Goal: Information Seeking & Learning: Learn about a topic

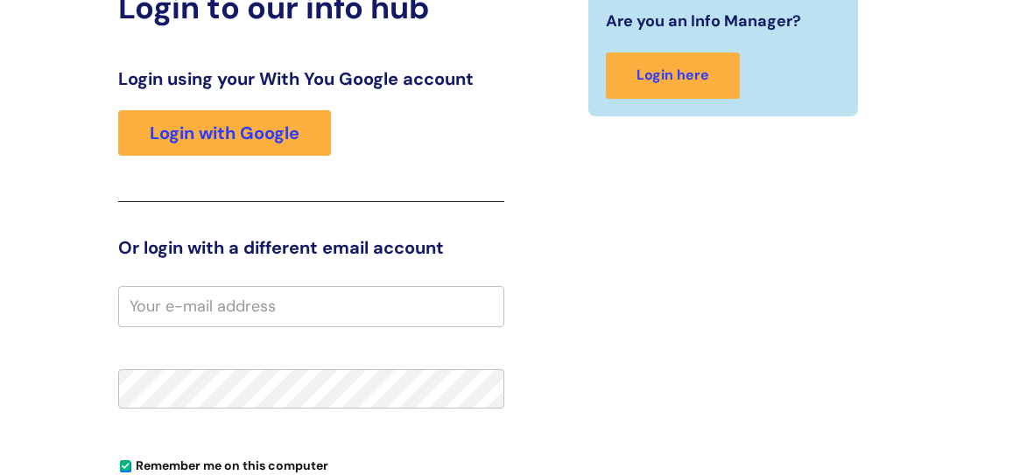
scroll to position [163, 0]
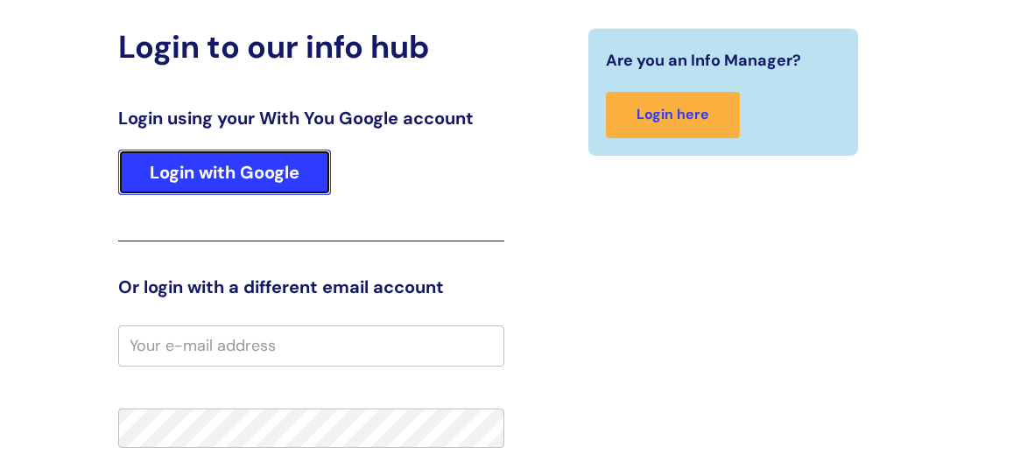
click at [248, 162] on link "Login with Google" at bounding box center [224, 173] width 213 height 46
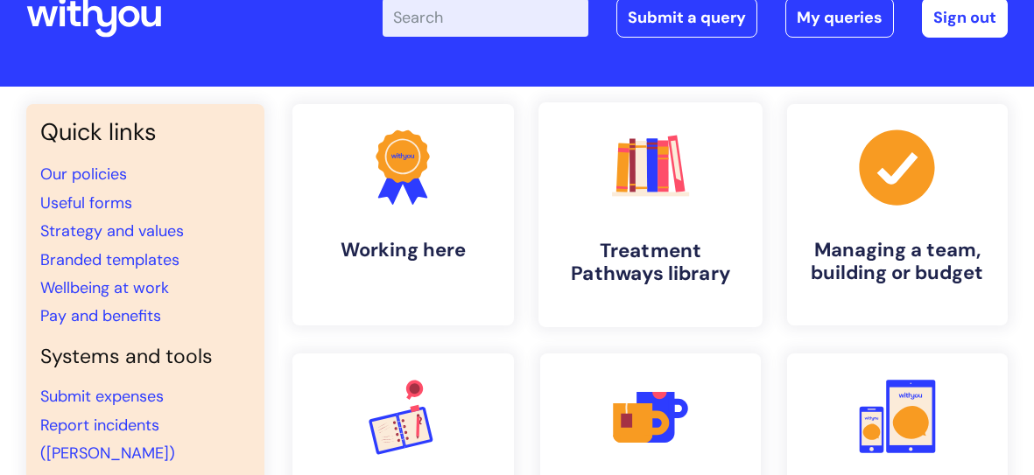
scroll to position [47, 0]
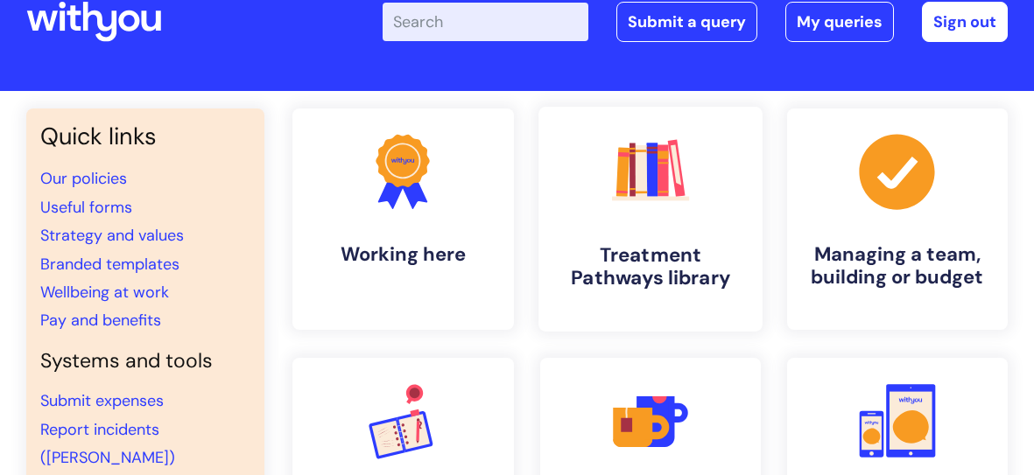
click at [618, 274] on h4 "Treatment Pathways library" at bounding box center [650, 266] width 196 height 47
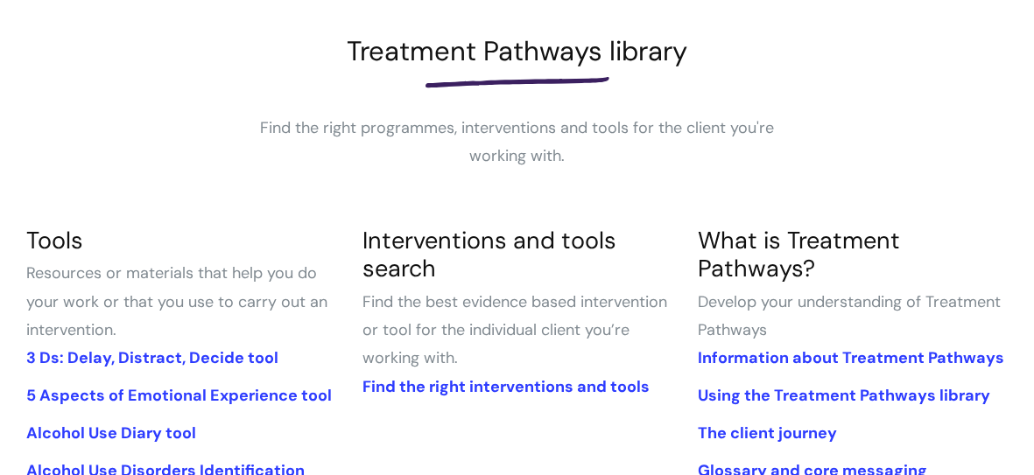
scroll to position [5, 0]
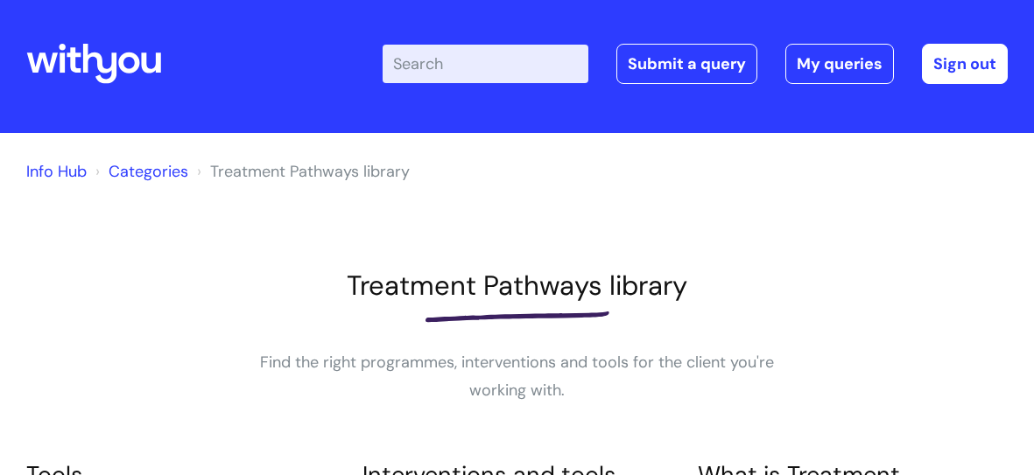
click at [451, 64] on input "Enter your search term here..." at bounding box center [485, 64] width 206 height 39
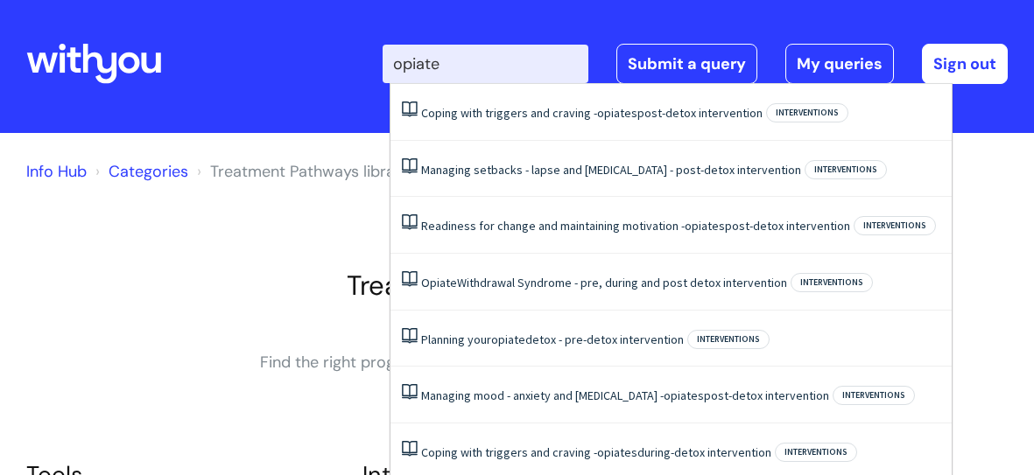
type input "opiates"
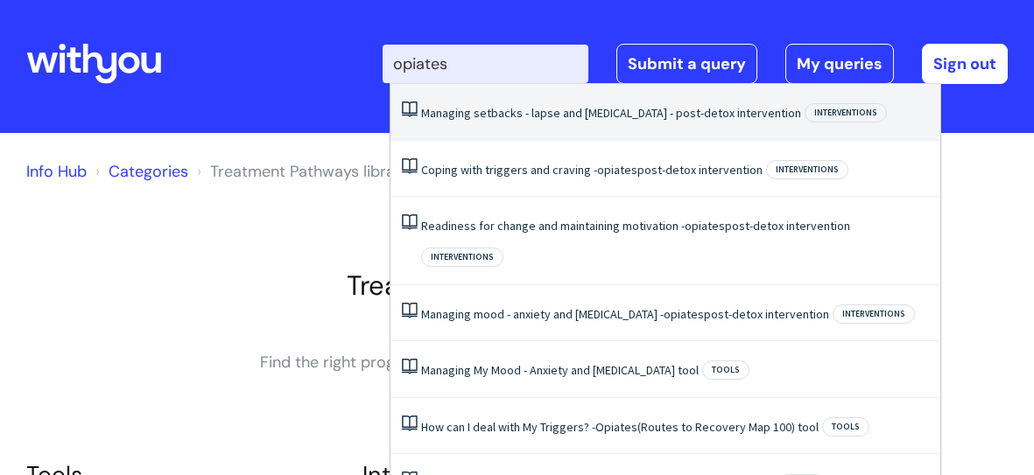
click at [804, 113] on span "Interventions" at bounding box center [845, 112] width 82 height 19
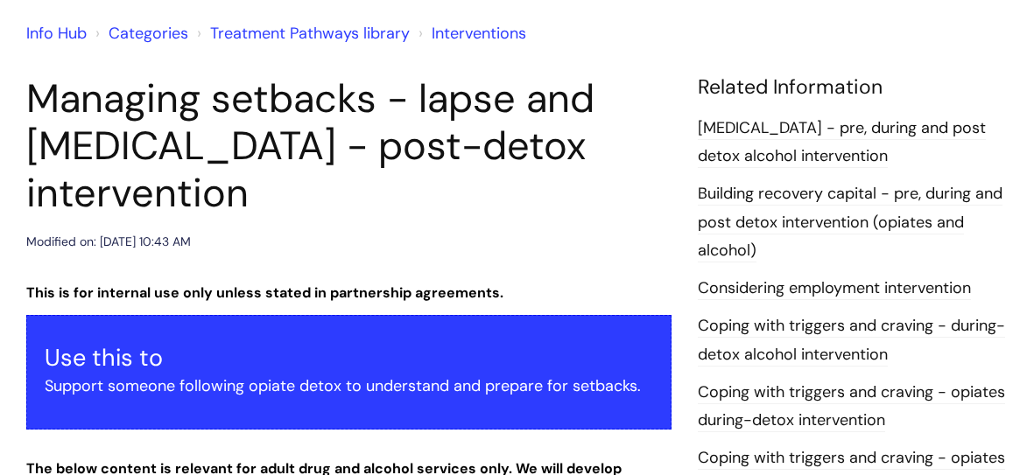
scroll to position [149, 0]
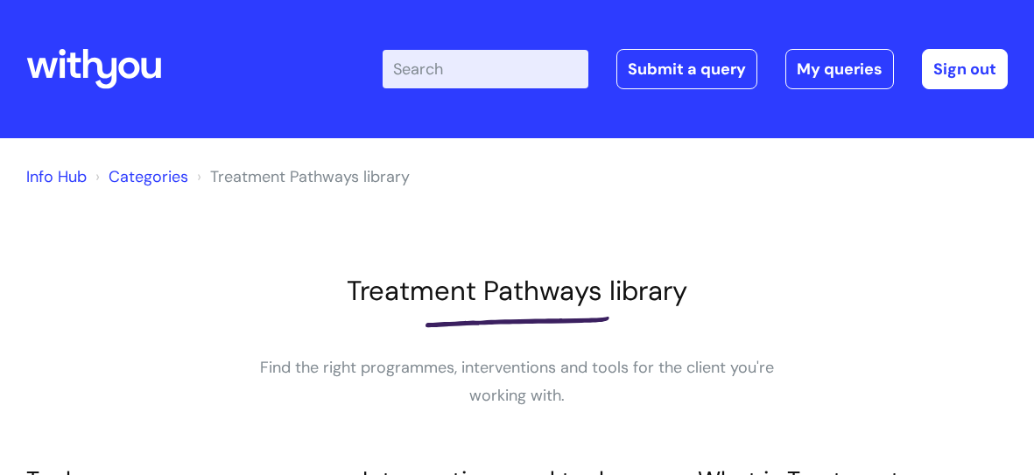
scroll to position [4, 0]
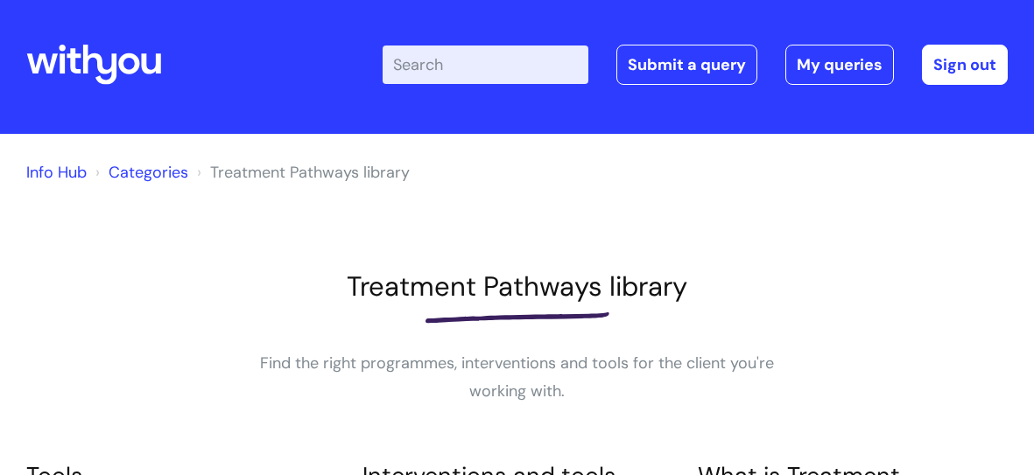
click at [488, 72] on input "Enter your search term here..." at bounding box center [485, 65] width 206 height 39
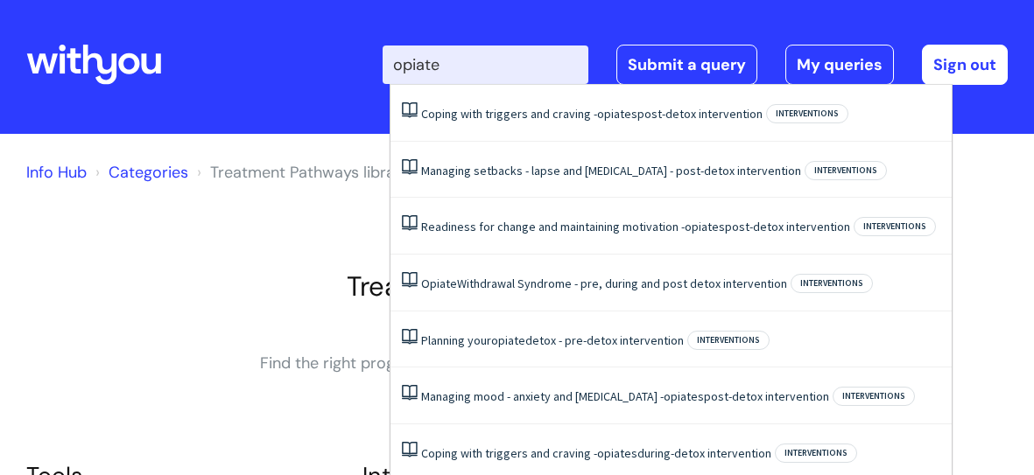
type input "opiates"
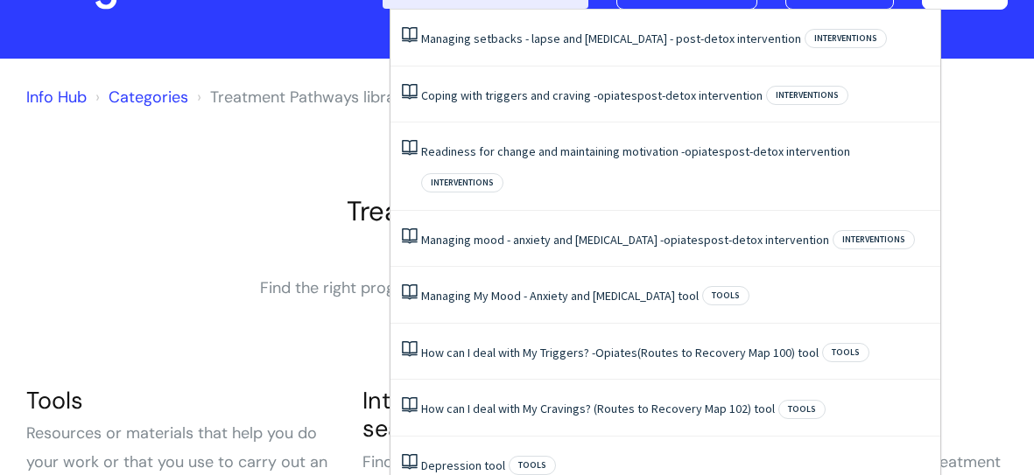
scroll to position [64, 0]
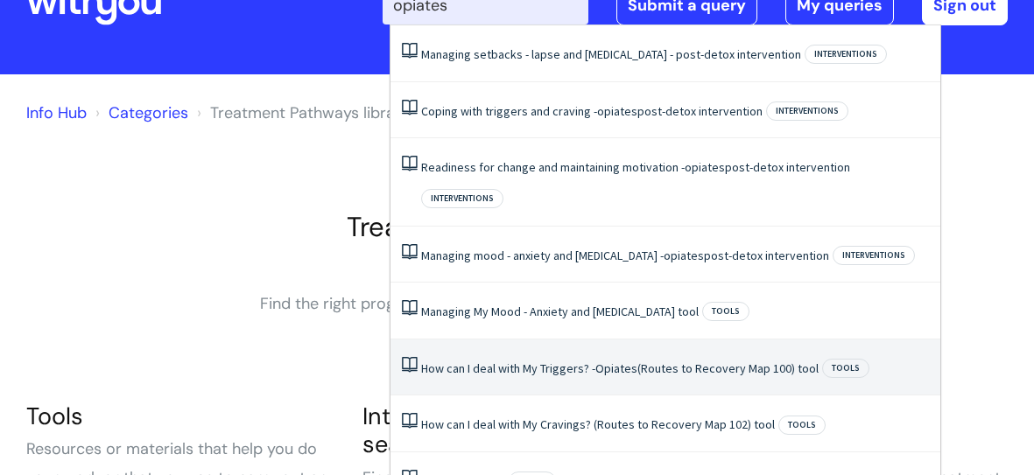
click at [686, 361] on link "How can I deal with My Triggers? - Opiates (Routes to Recovery Map 100) tool" at bounding box center [619, 369] width 397 height 16
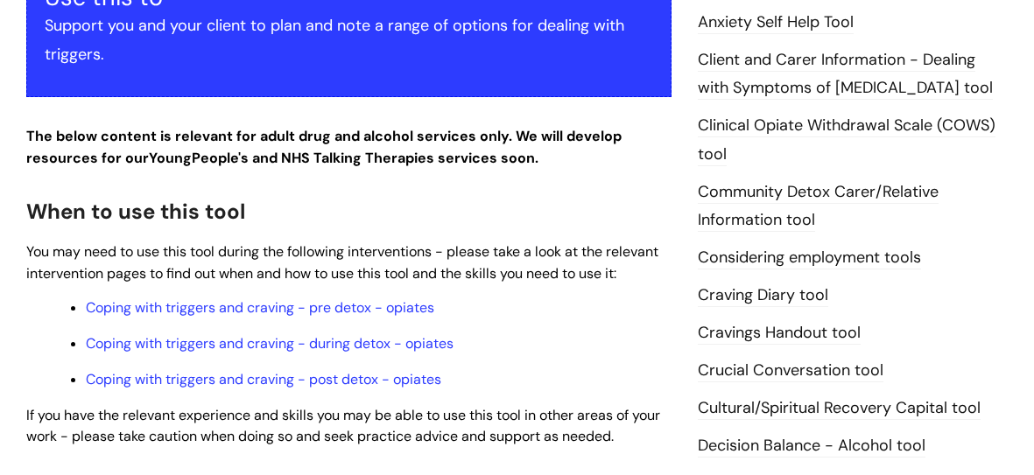
scroll to position [551, 0]
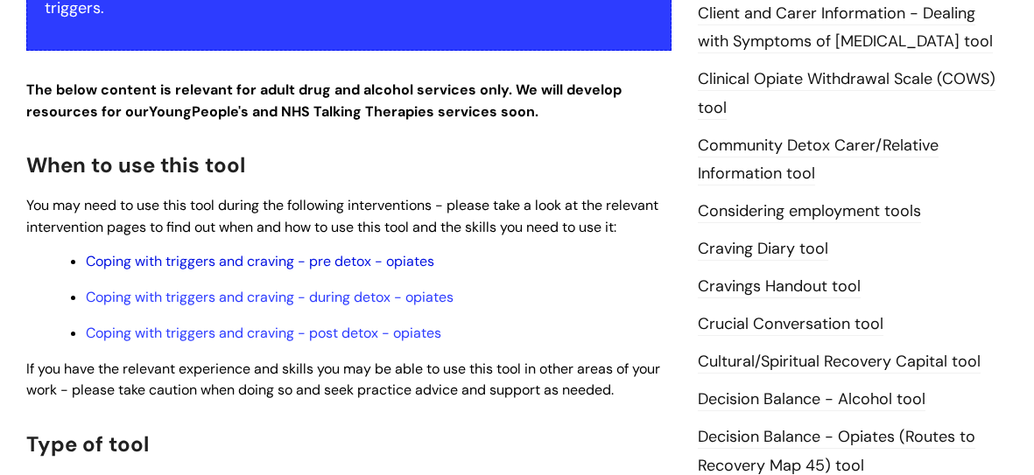
click at [230, 261] on link "Coping with triggers and craving - pre detox - opiates" at bounding box center [260, 261] width 348 height 18
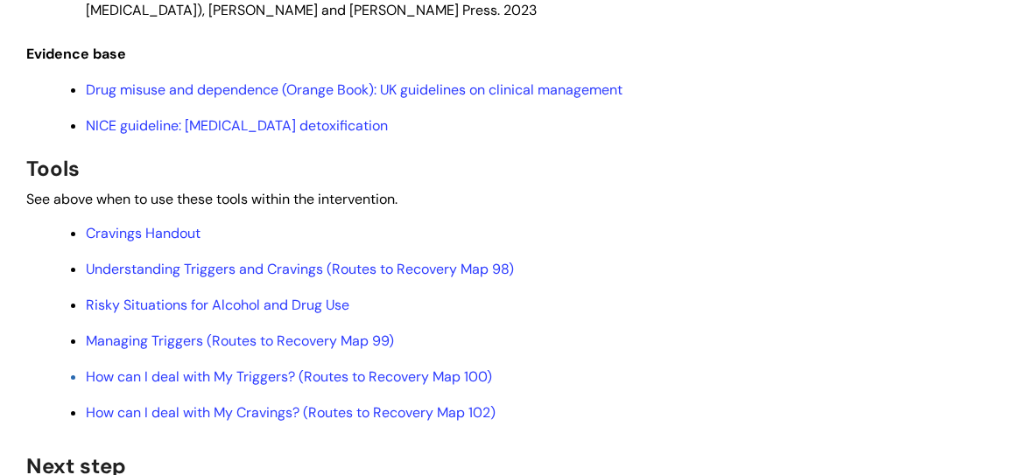
scroll to position [4573, 0]
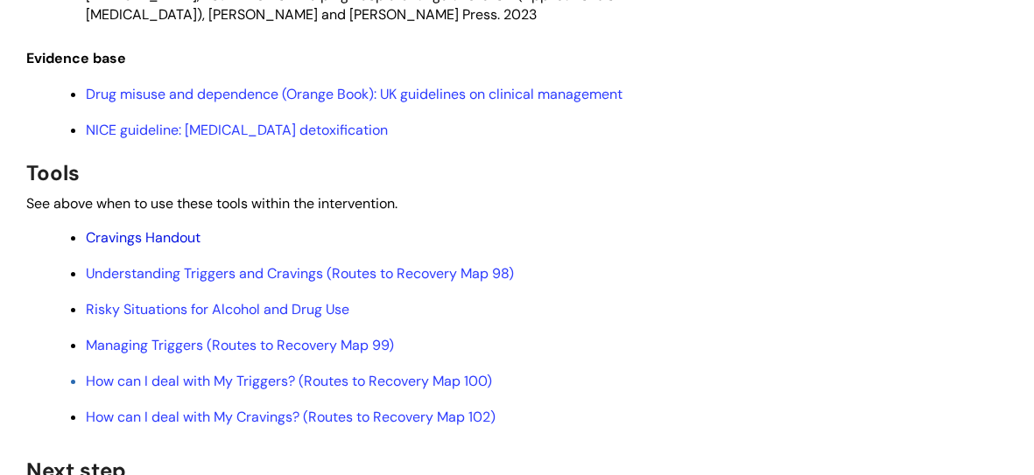
click at [192, 247] on link "Cravings Handout" at bounding box center [143, 237] width 115 height 18
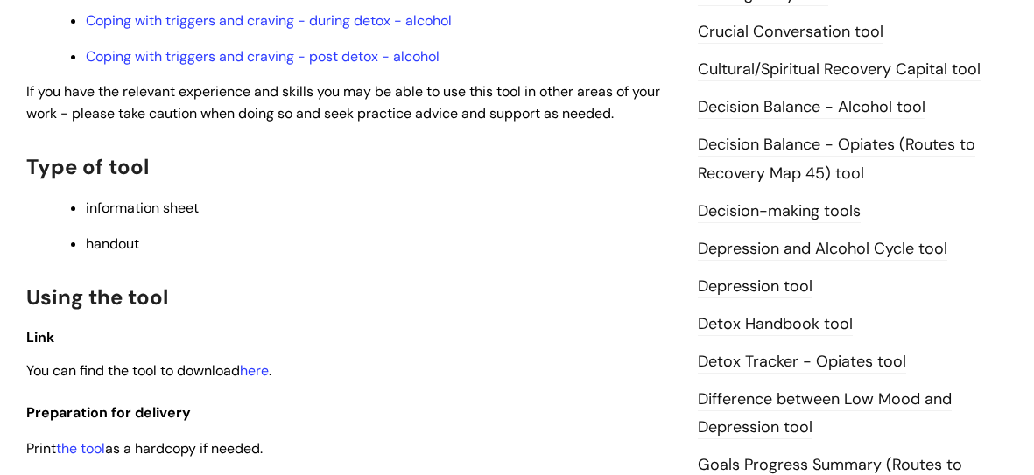
scroll to position [980, 0]
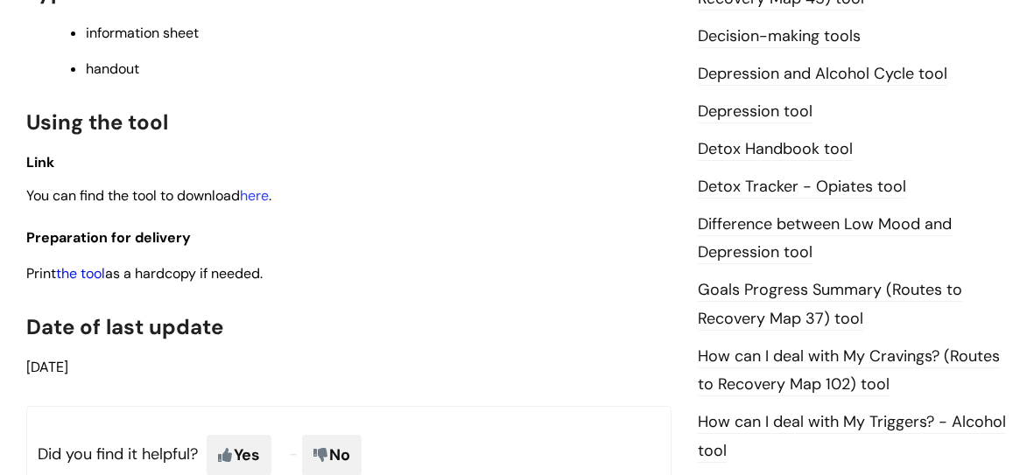
click at [99, 277] on link "the tool" at bounding box center [80, 273] width 49 height 18
click at [724, 199] on link "Detox Tracker - Opiates tool" at bounding box center [802, 187] width 208 height 23
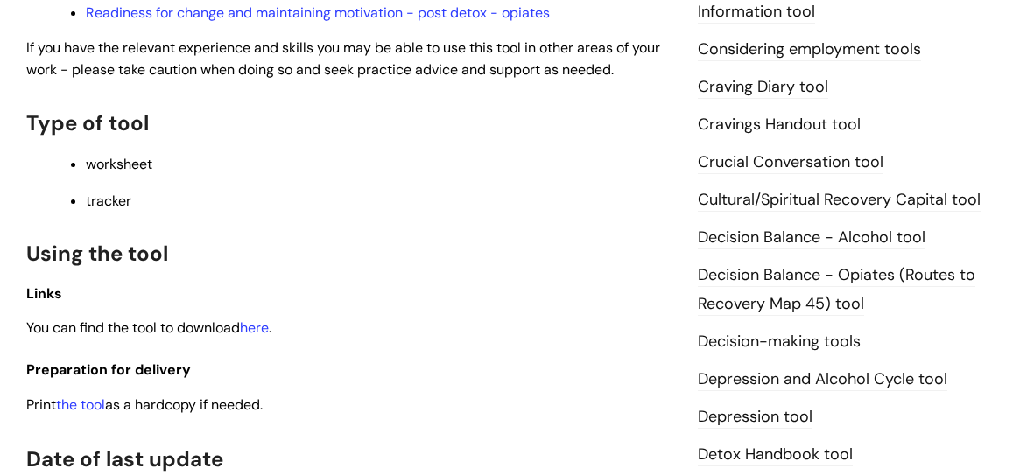
scroll to position [714, 0]
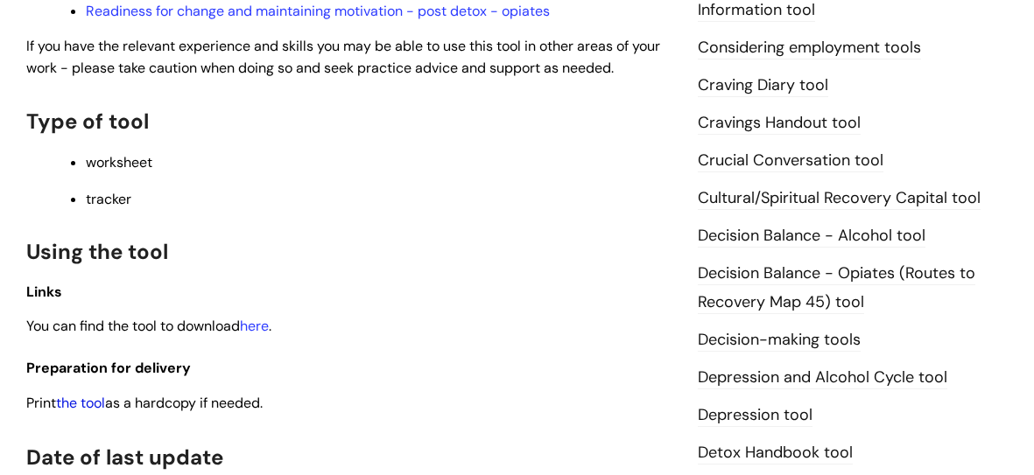
click at [104, 406] on link "the tool" at bounding box center [80, 403] width 49 height 18
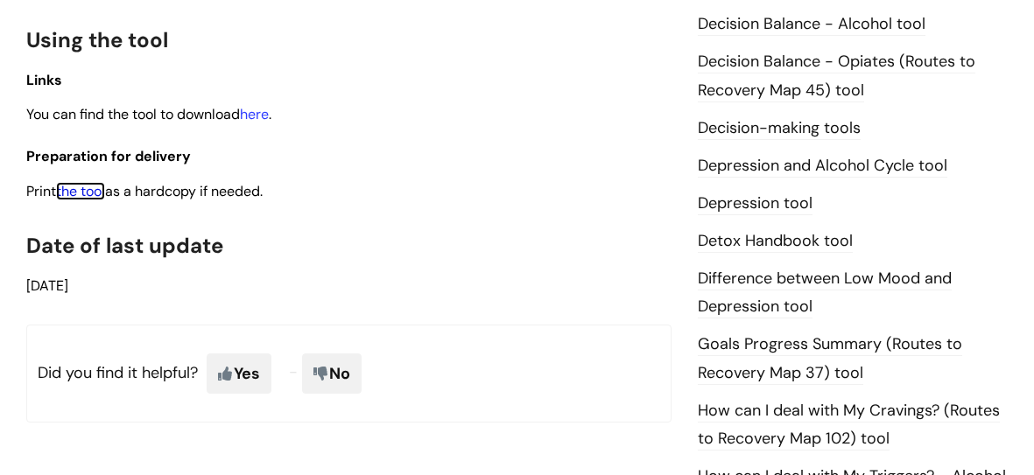
scroll to position [882, 0]
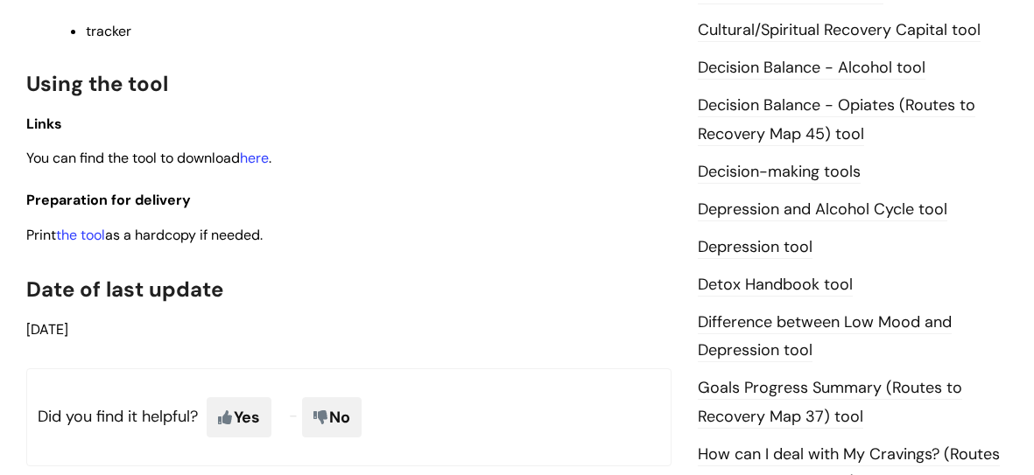
click at [812, 135] on link "Decision Balance - Opiates (Routes to Recovery Map 45) tool" at bounding box center [836, 120] width 277 height 51
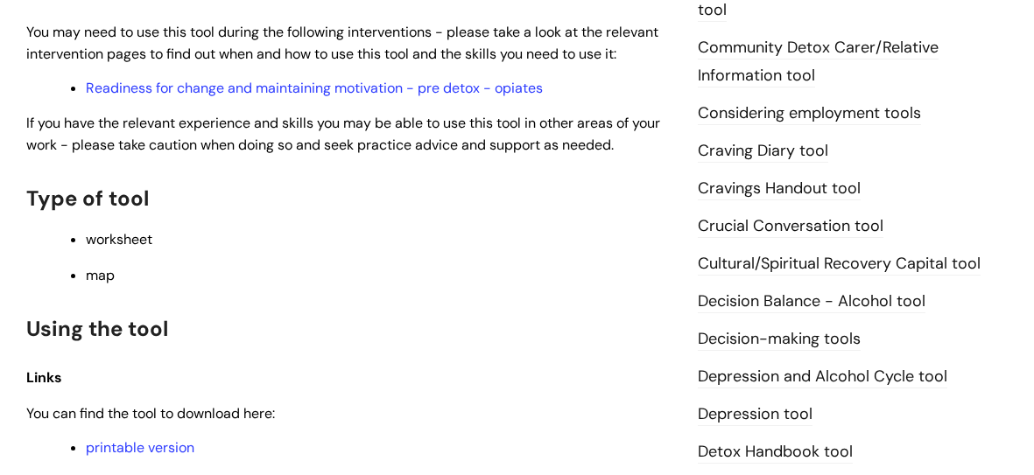
scroll to position [842, 0]
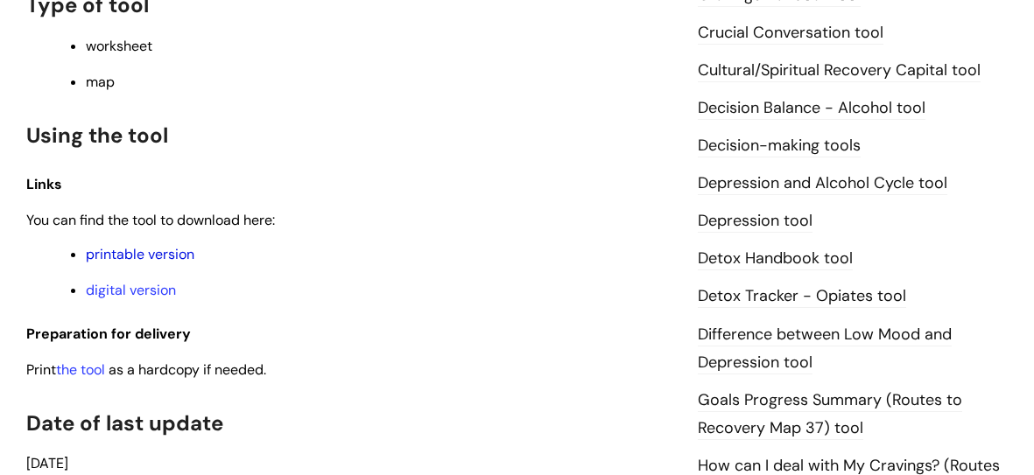
click at [171, 256] on link "printable version" at bounding box center [140, 254] width 109 height 18
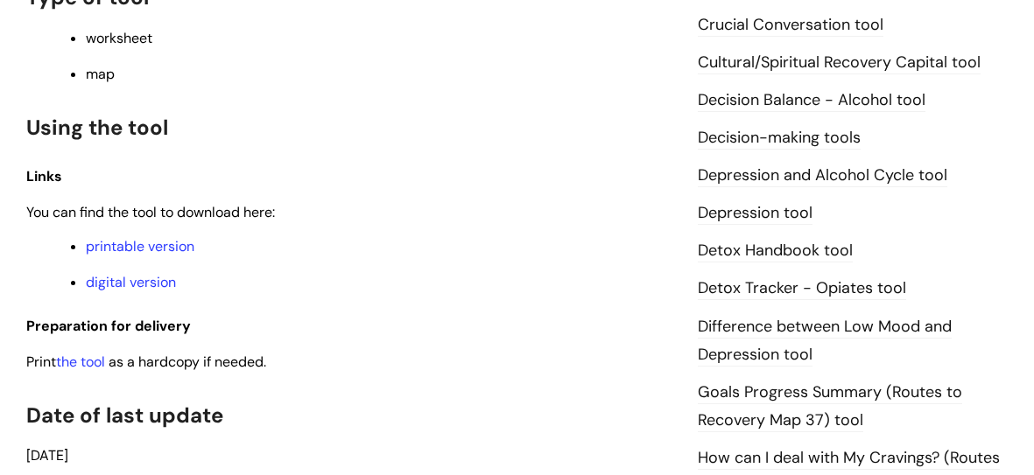
click at [815, 263] on link "Detox Handbook tool" at bounding box center [775, 251] width 155 height 23
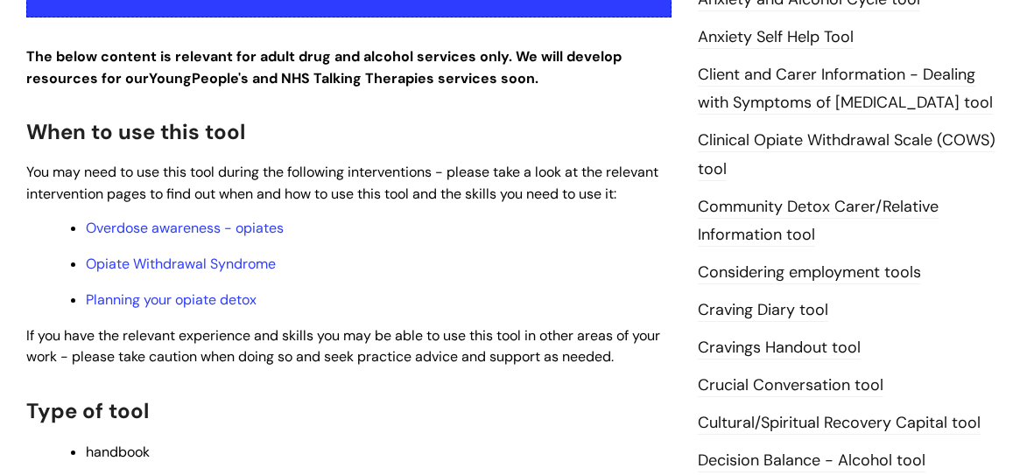
scroll to position [495, 0]
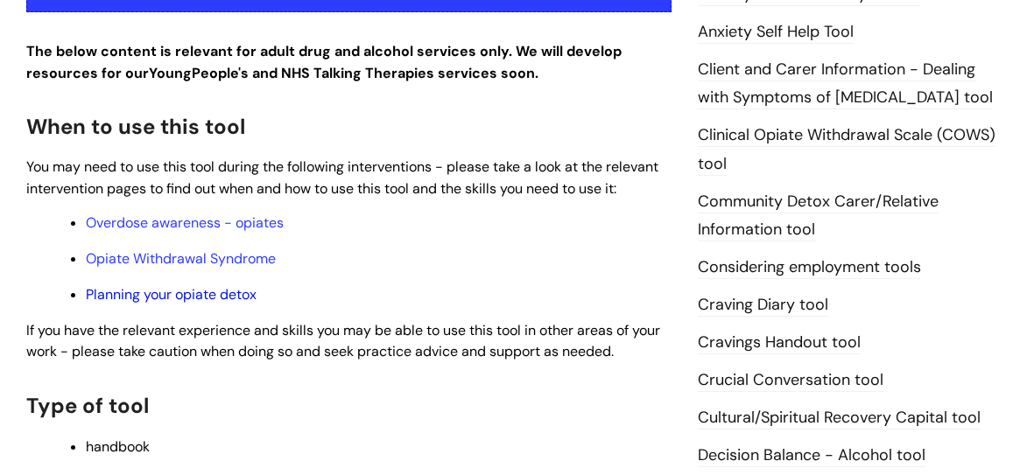
click at [174, 297] on link "Planning your opiate detox" at bounding box center [171, 294] width 171 height 18
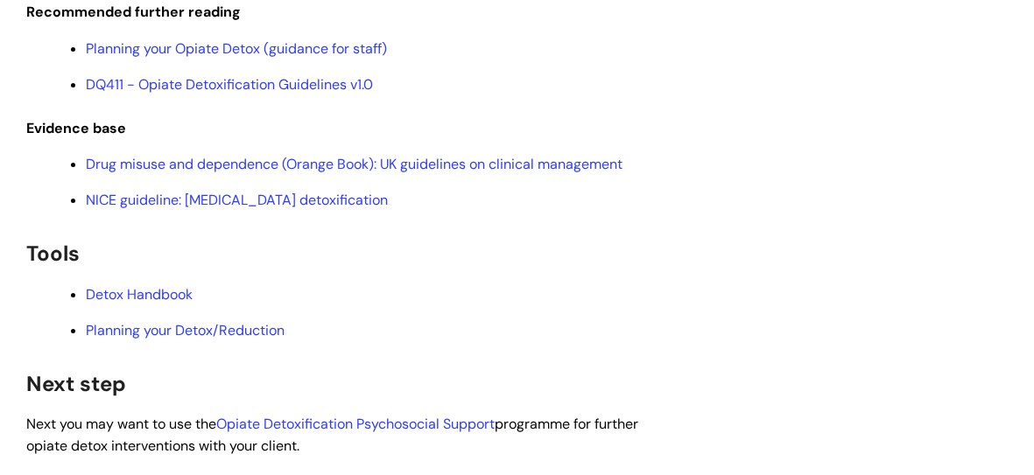
scroll to position [2912, 0]
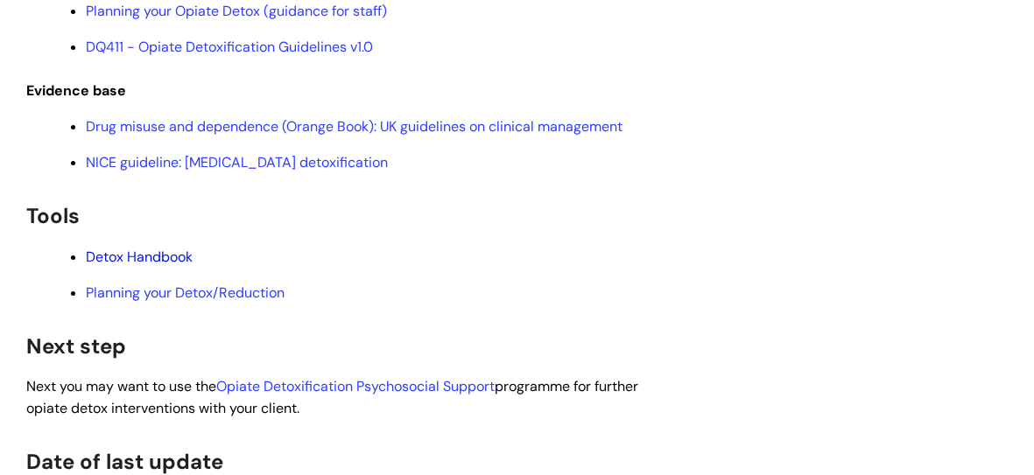
click at [151, 266] on link "Detox Handbook" at bounding box center [139, 257] width 107 height 18
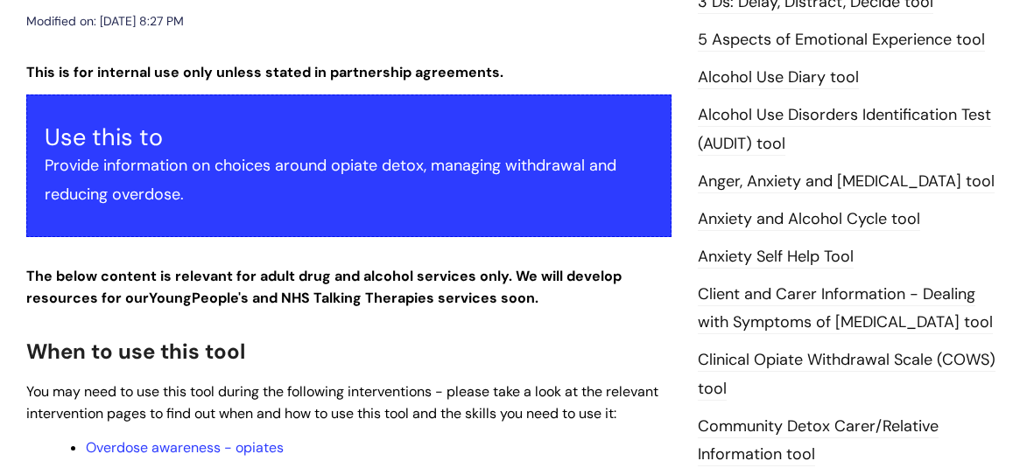
scroll to position [588, 0]
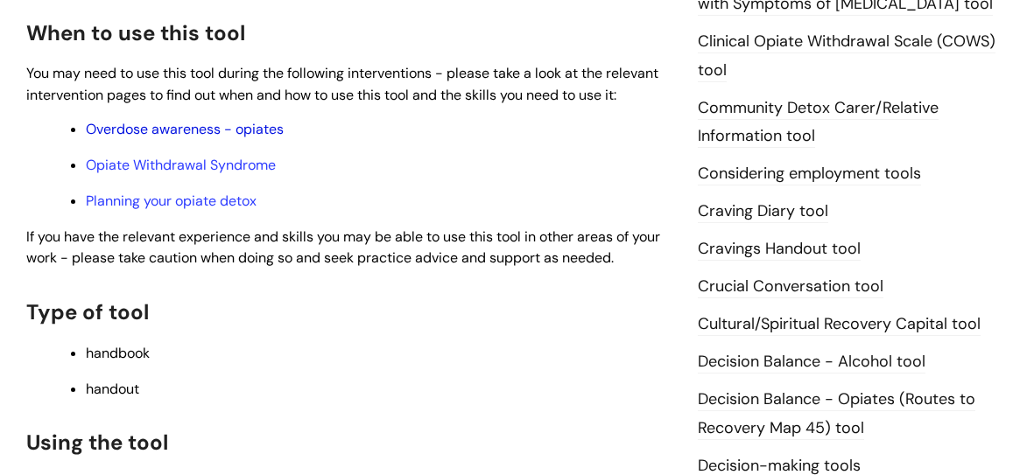
click at [182, 130] on link "Overdose awareness - opiates" at bounding box center [185, 129] width 198 height 18
click at [195, 204] on link "Planning your opiate detox" at bounding box center [171, 201] width 171 height 18
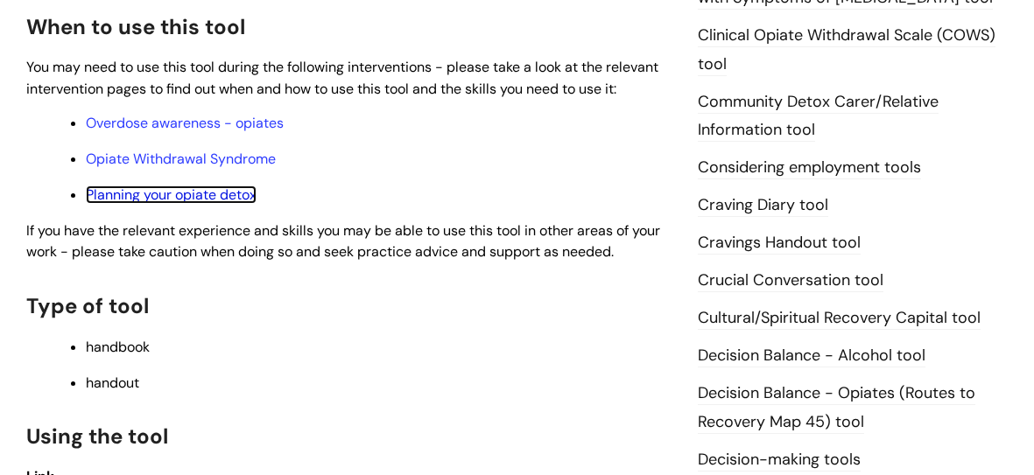
scroll to position [0, 0]
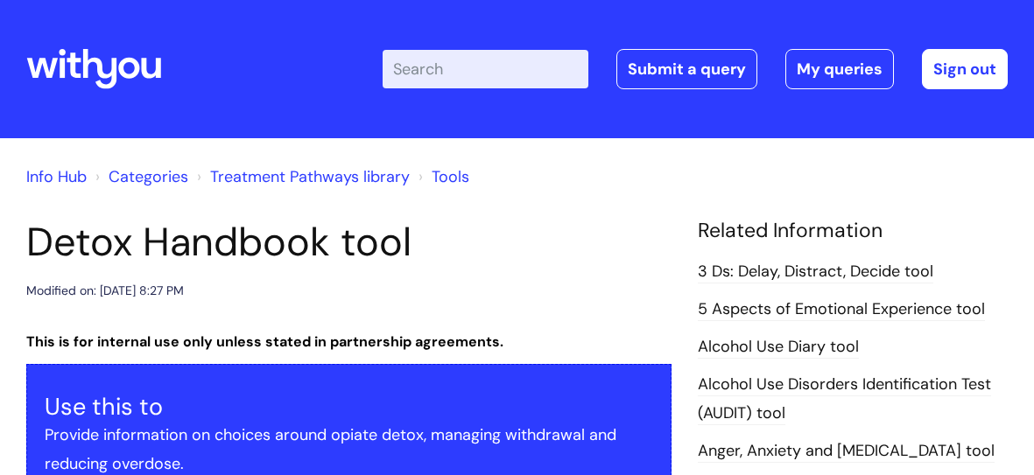
click at [488, 64] on input "Enter your search term here..." at bounding box center [485, 69] width 206 height 39
click at [468, 69] on input "Enter your search term here..." at bounding box center [485, 69] width 206 height 39
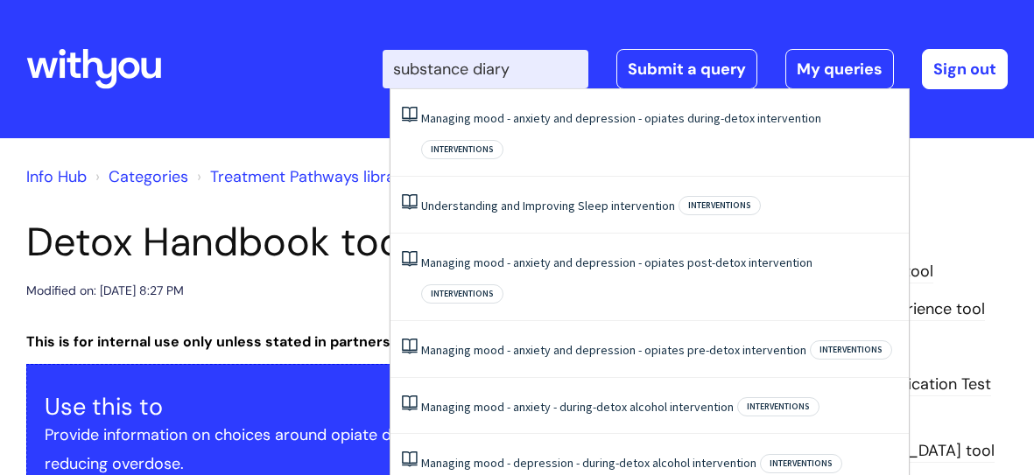
click at [480, 69] on input "substance diary" at bounding box center [485, 69] width 206 height 39
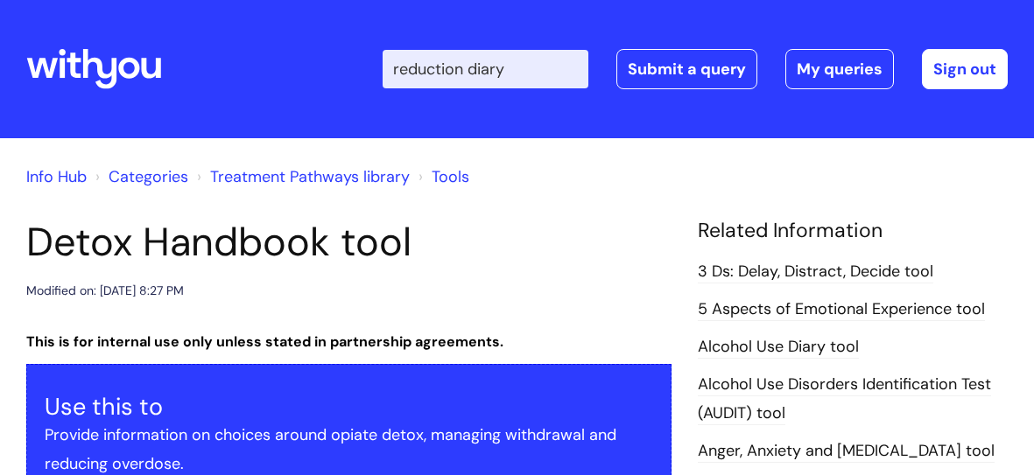
click at [523, 71] on input "reduction diary" at bounding box center [485, 69] width 206 height 39
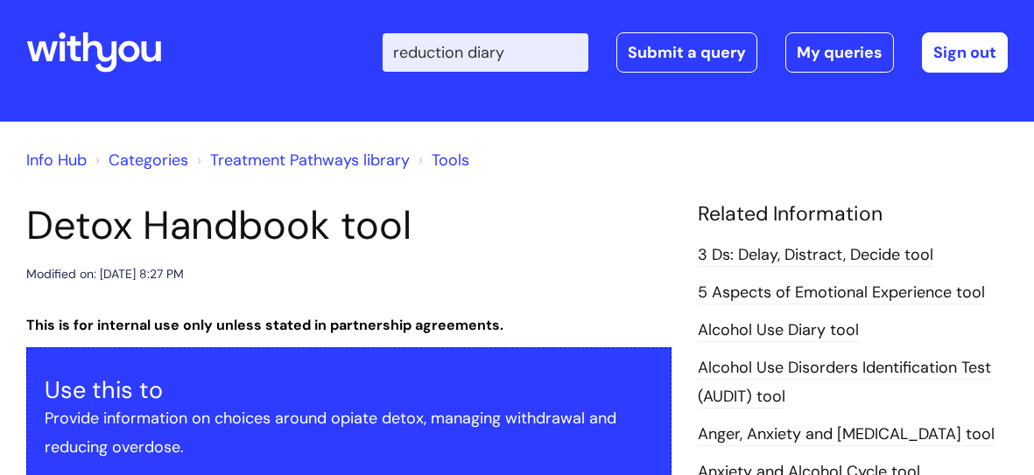
scroll to position [13, 0]
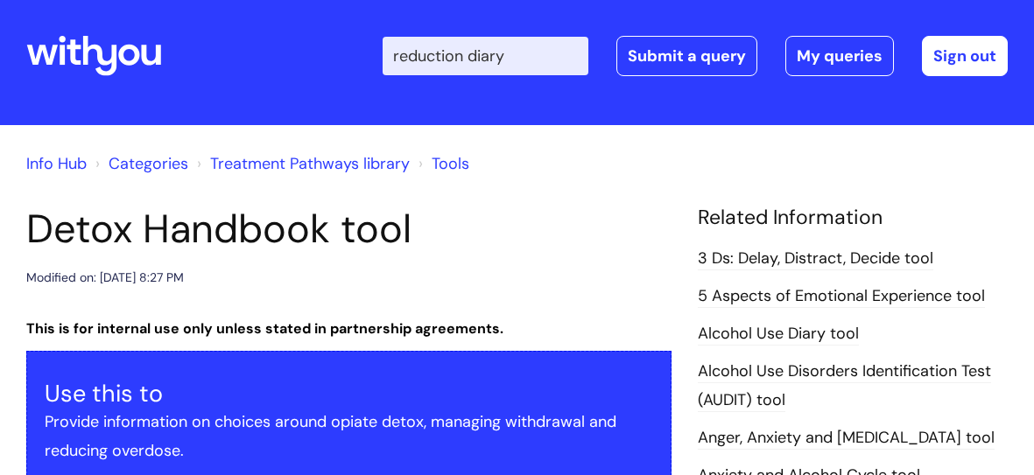
click at [476, 56] on input "reduction diary" at bounding box center [485, 56] width 206 height 39
type input "diary"
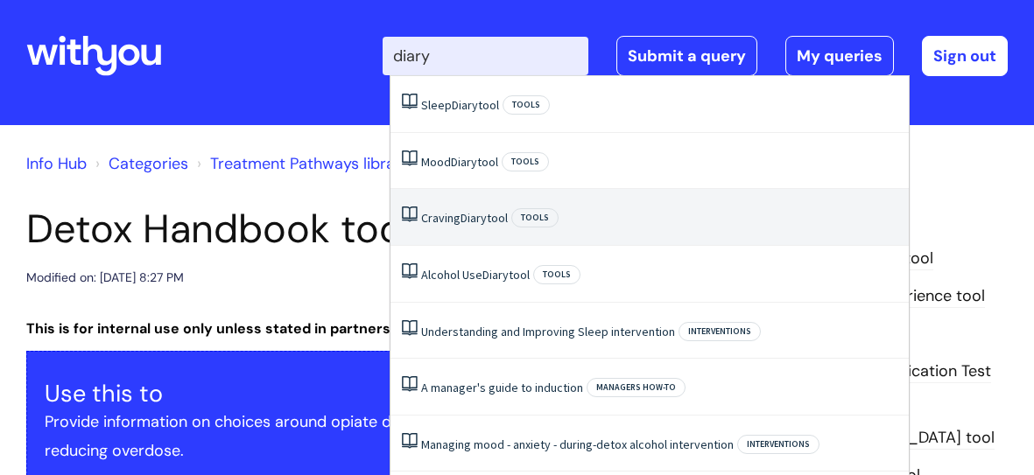
click at [465, 216] on span "Diary" at bounding box center [473, 218] width 26 height 16
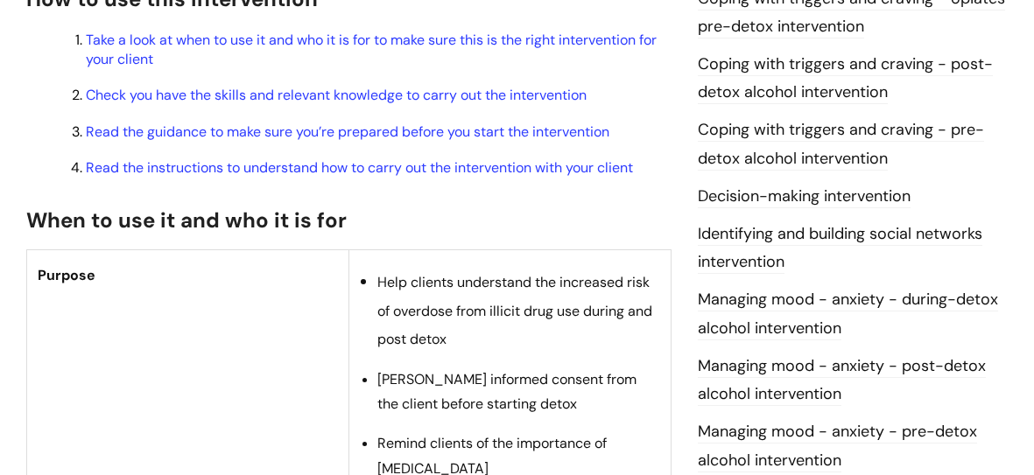
scroll to position [541, 0]
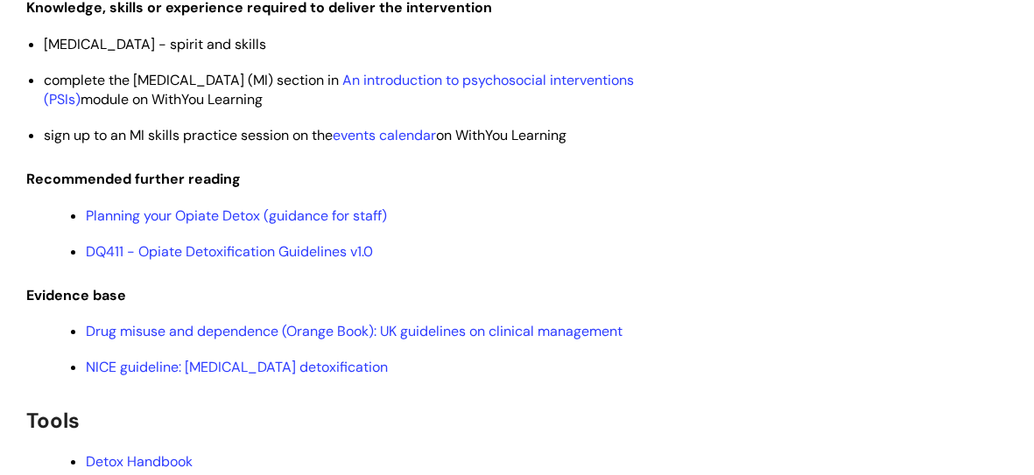
scroll to position [2711, 0]
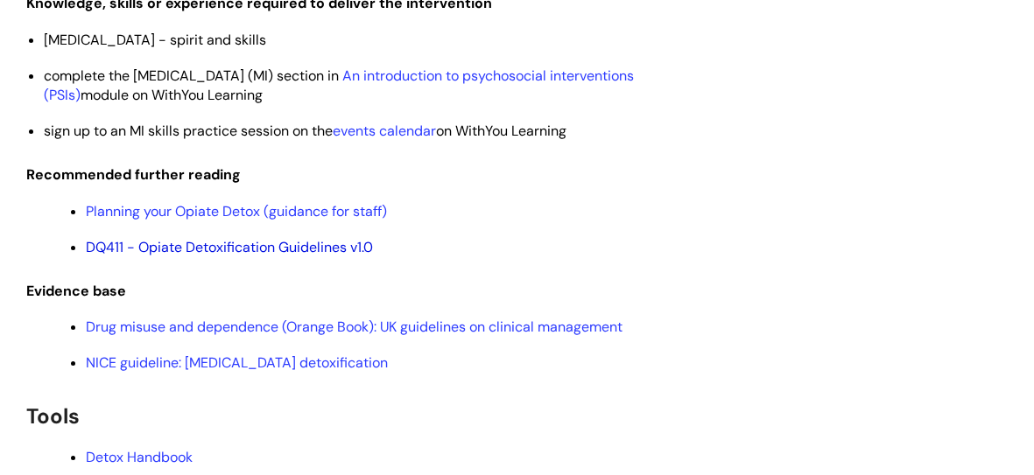
click at [235, 256] on link "DQ411 - Opiate Detoxification Guidelines v1.0" at bounding box center [229, 247] width 287 height 18
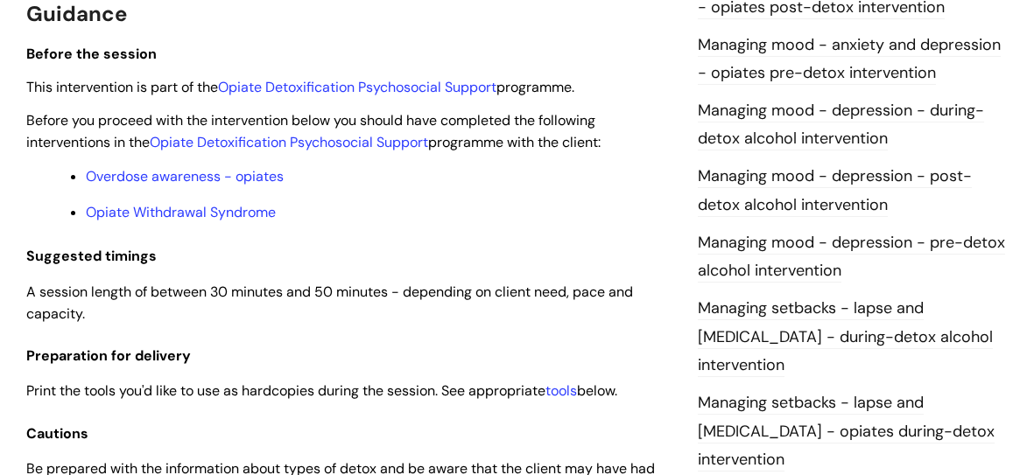
scroll to position [1032, 0]
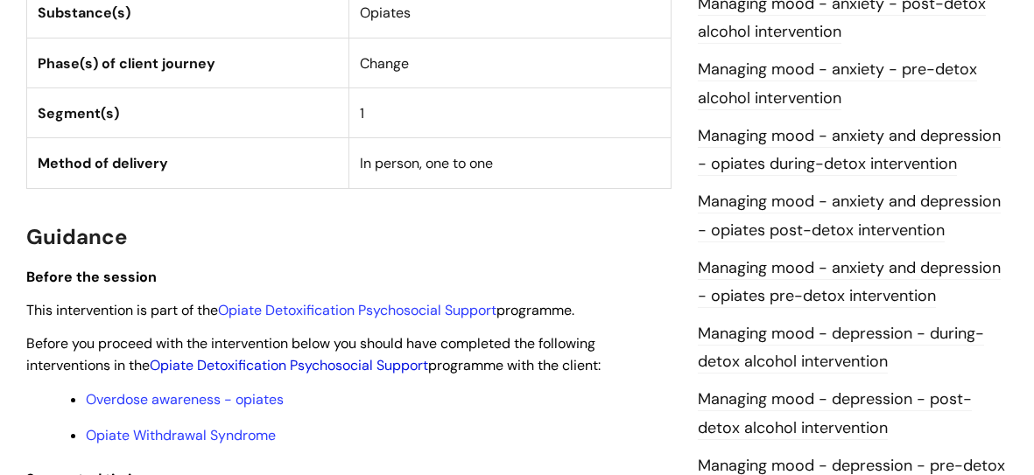
click at [217, 366] on link "Opiate Detoxification Psychosocial Support" at bounding box center [289, 365] width 278 height 18
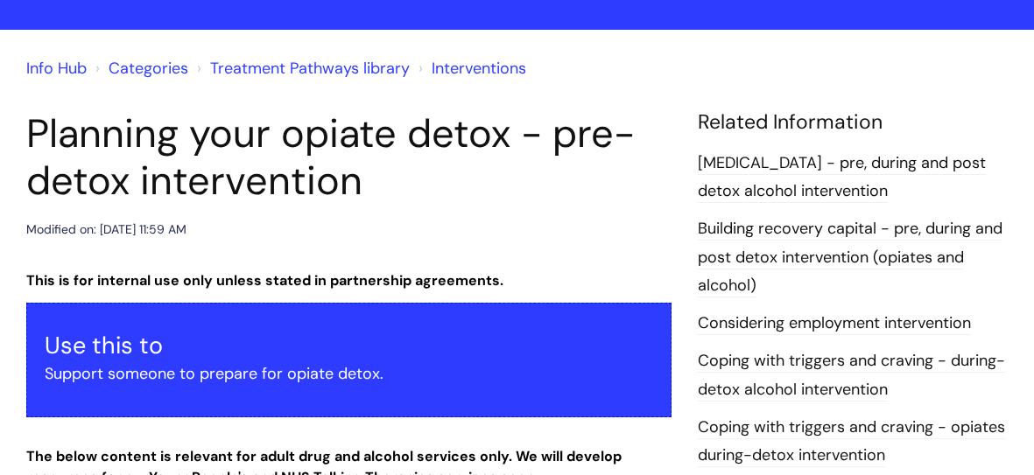
scroll to position [0, 0]
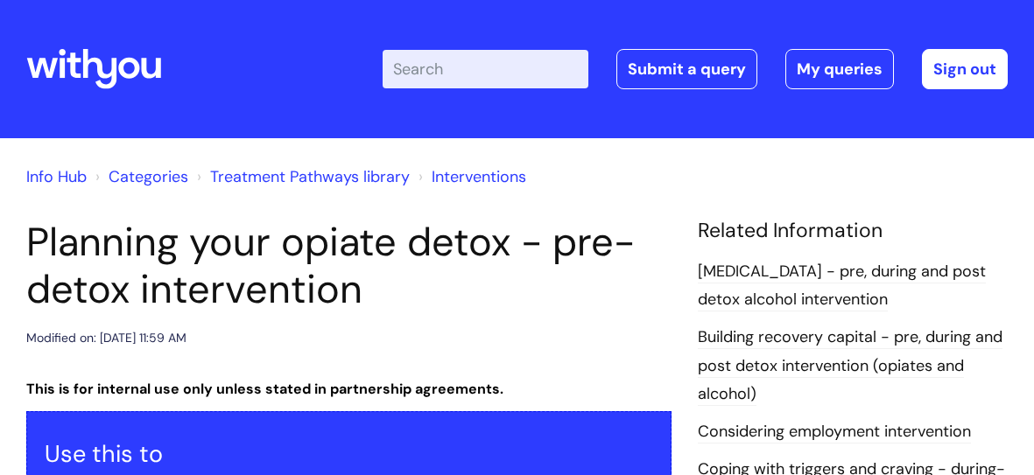
click at [531, 72] on input "Enter your search term here..." at bounding box center [485, 69] width 206 height 39
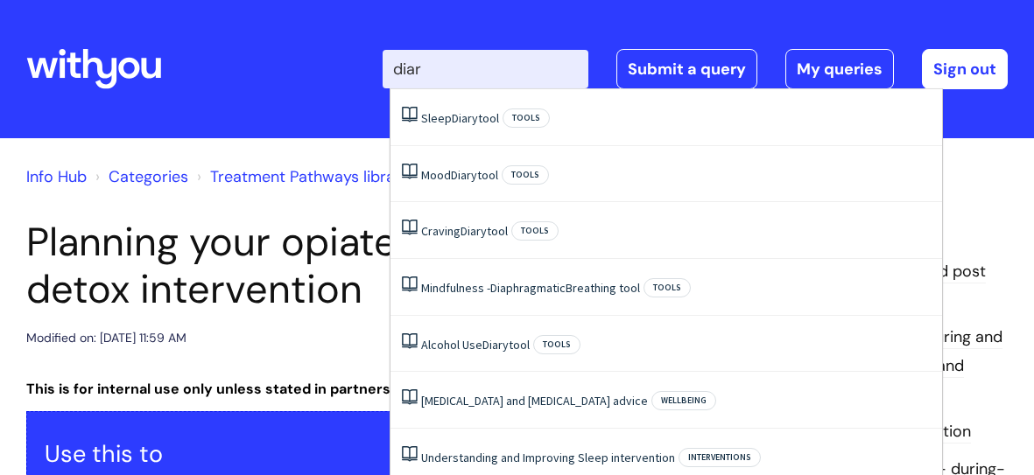
type input "diary"
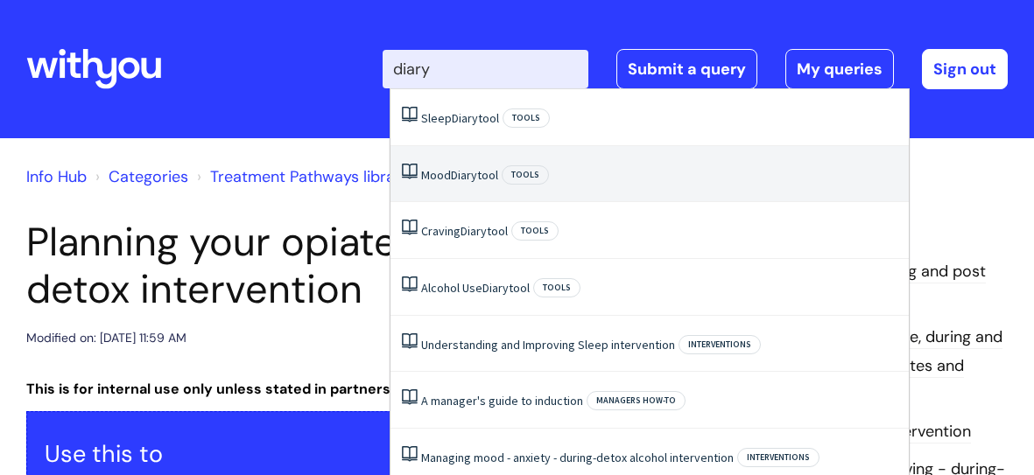
click at [488, 170] on link "Mood Diary tool" at bounding box center [459, 175] width 77 height 16
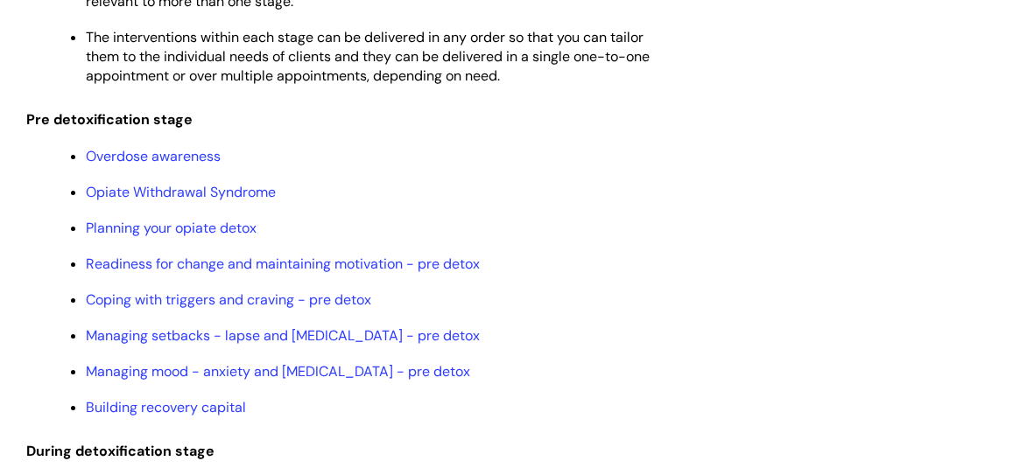
scroll to position [1696, 0]
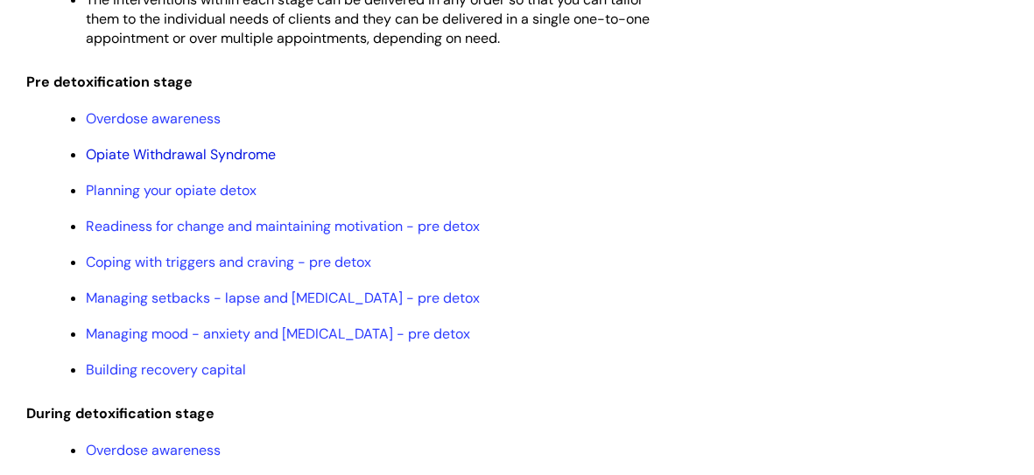
click at [214, 154] on link "Opiate Withdrawal Syndrome" at bounding box center [181, 154] width 190 height 18
click at [175, 264] on link "Coping with triggers and craving - pre detox" at bounding box center [228, 262] width 285 height 18
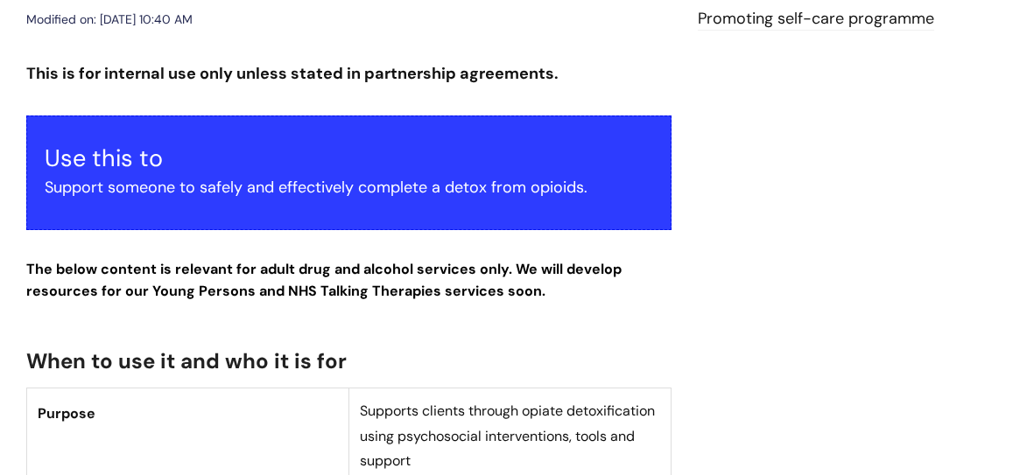
scroll to position [48, 0]
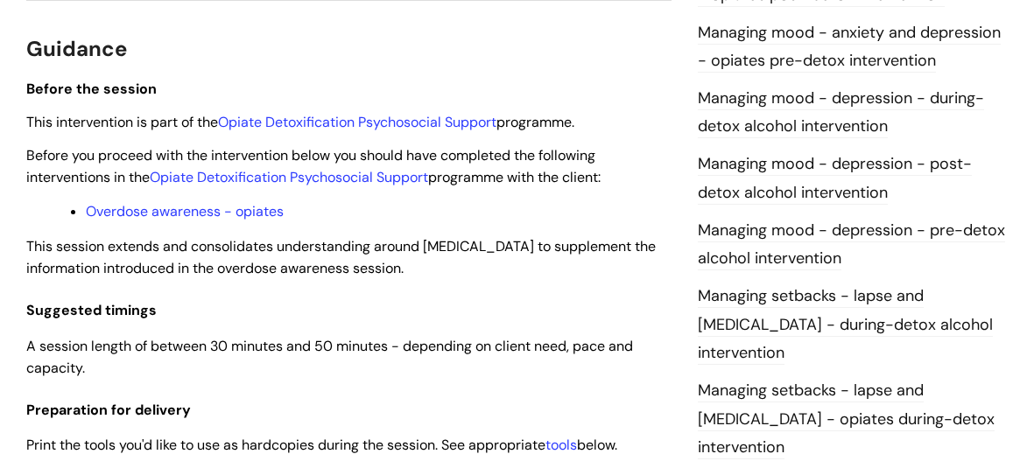
scroll to position [1254, 0]
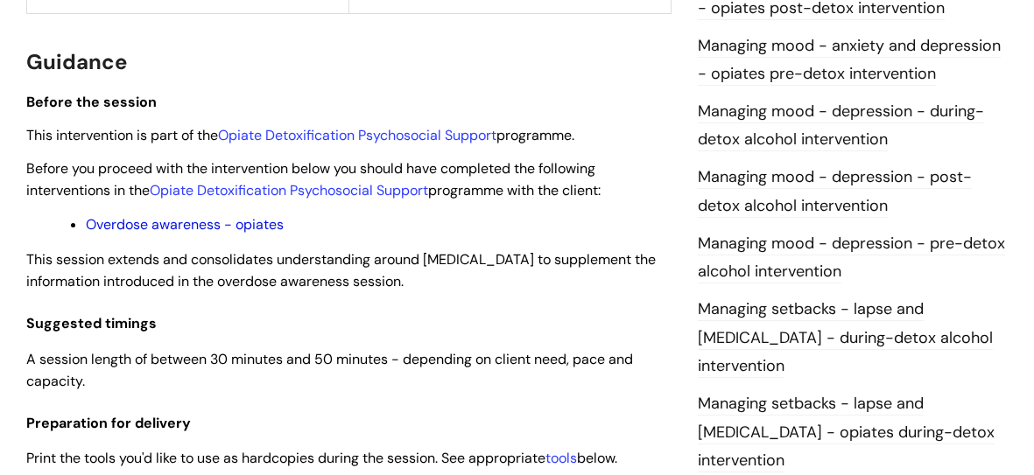
click at [276, 231] on link "Overdose awareness - opiates" at bounding box center [185, 224] width 198 height 18
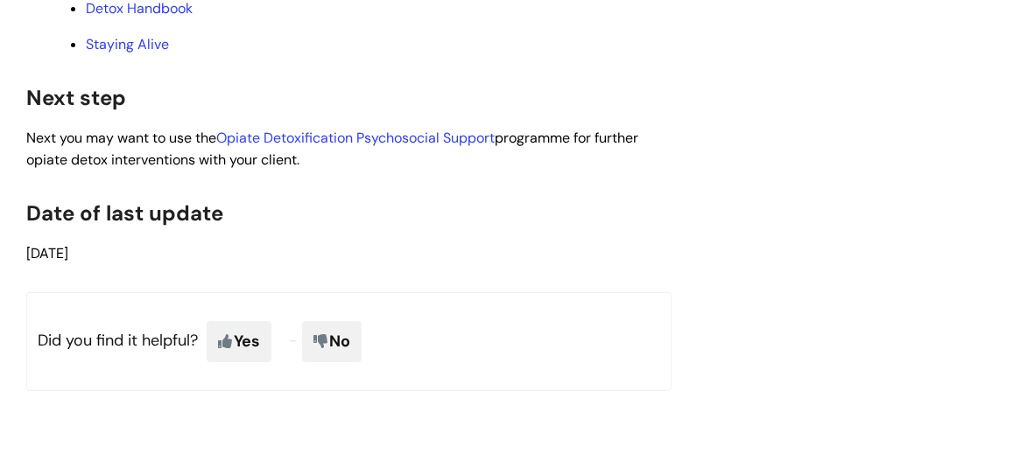
scroll to position [4297, 0]
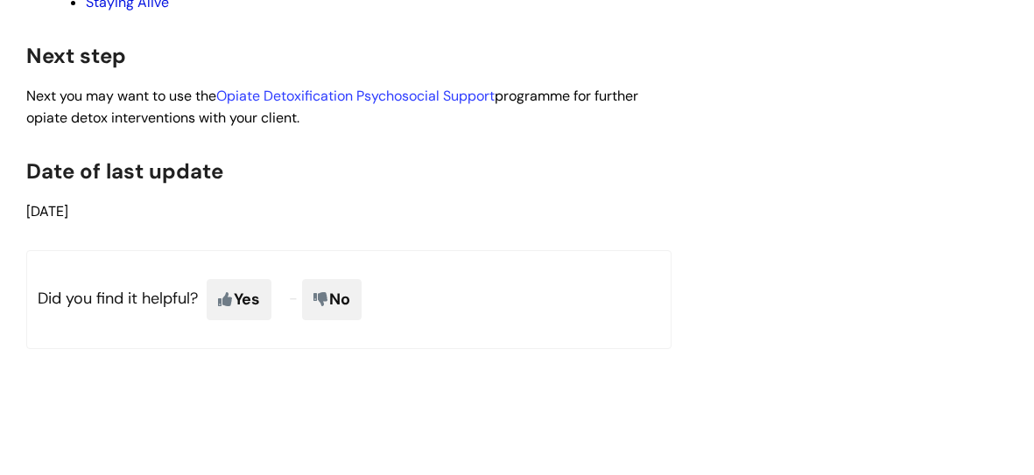
click at [117, 11] on link "Staying Alive" at bounding box center [127, 2] width 83 height 18
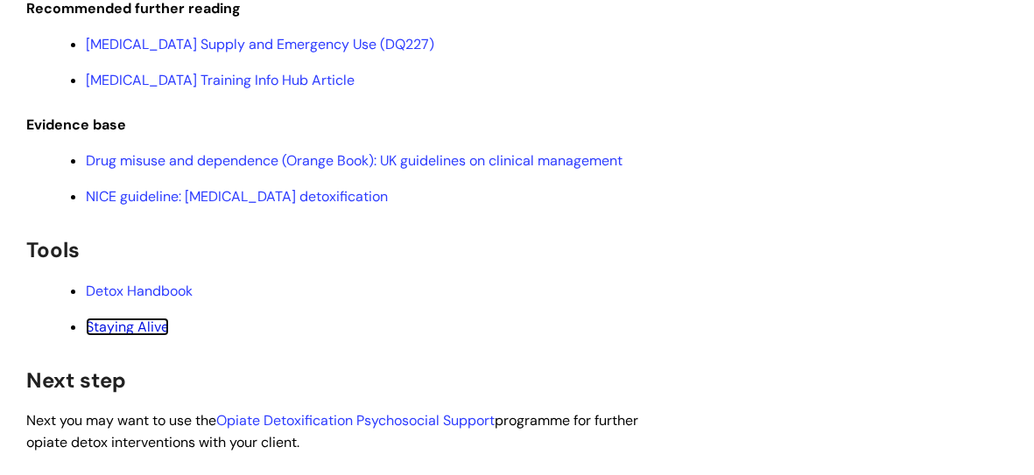
scroll to position [3967, 0]
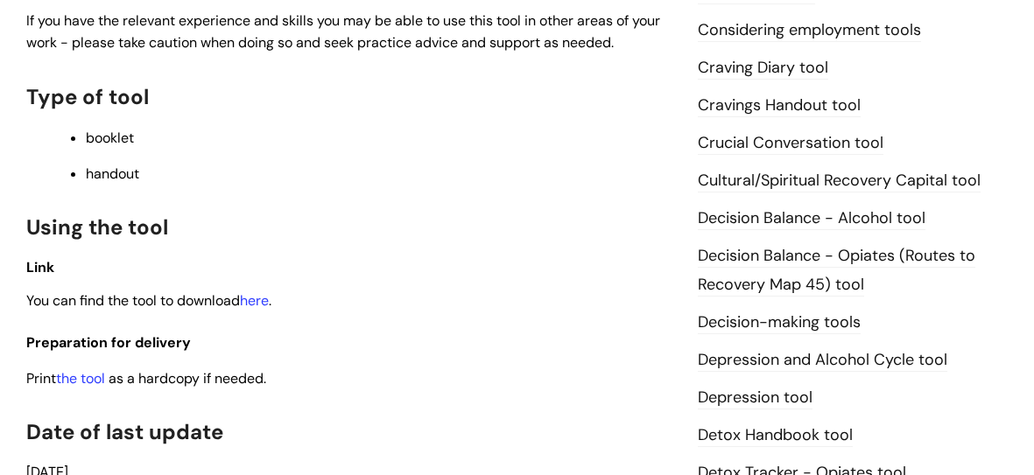
scroll to position [763, 0]
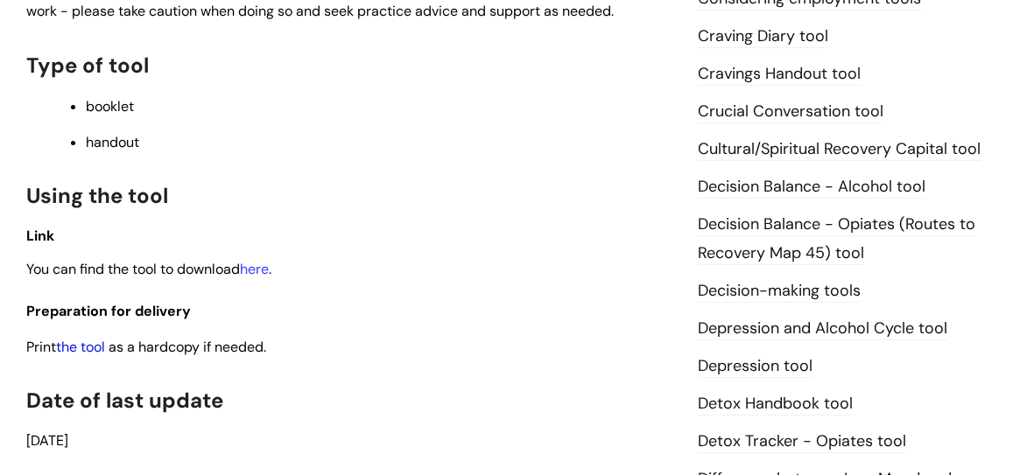
click at [99, 350] on link "the tool" at bounding box center [80, 347] width 49 height 18
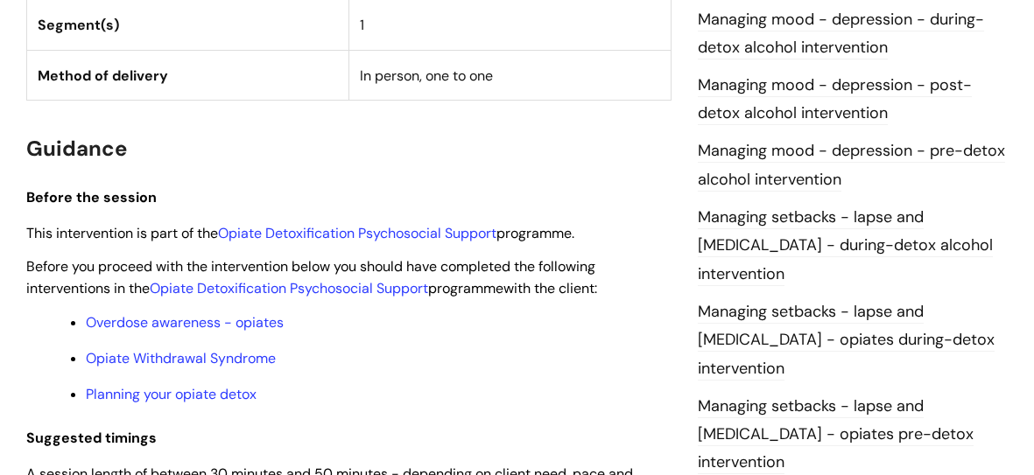
scroll to position [1315, 0]
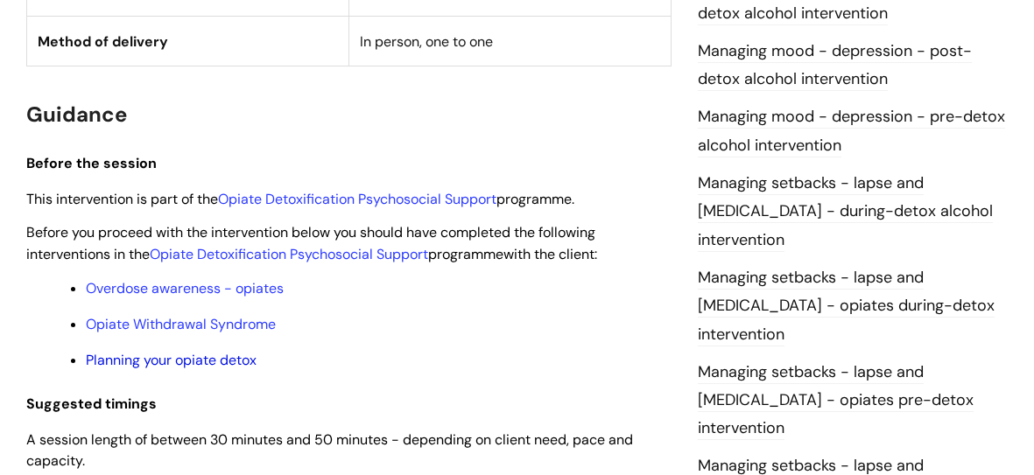
click at [247, 363] on link "Planning your opiate detox" at bounding box center [171, 360] width 171 height 18
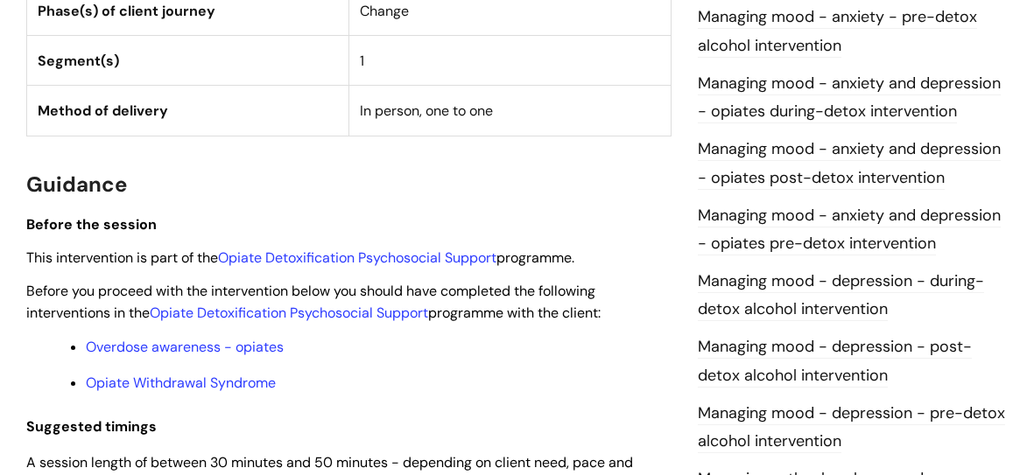
scroll to position [1093, 0]
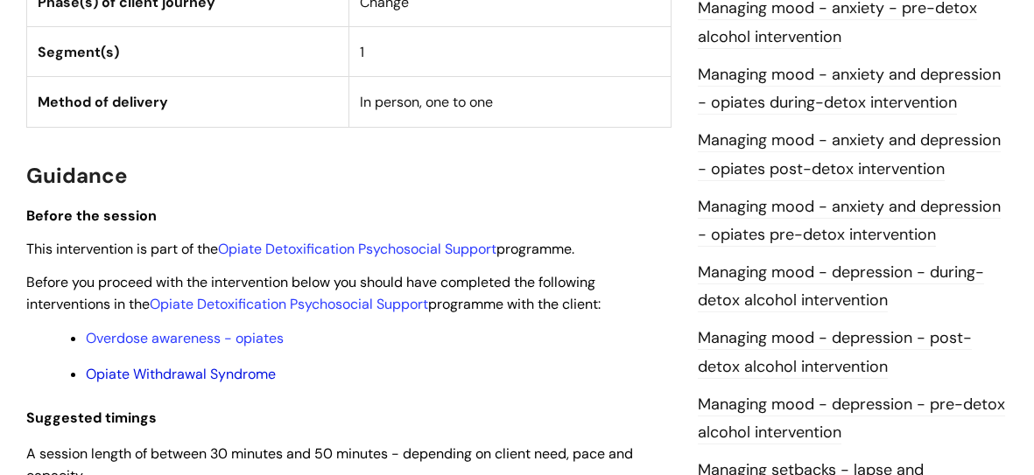
click at [266, 374] on link "Opiate Withdrawal Syndrome" at bounding box center [181, 374] width 190 height 18
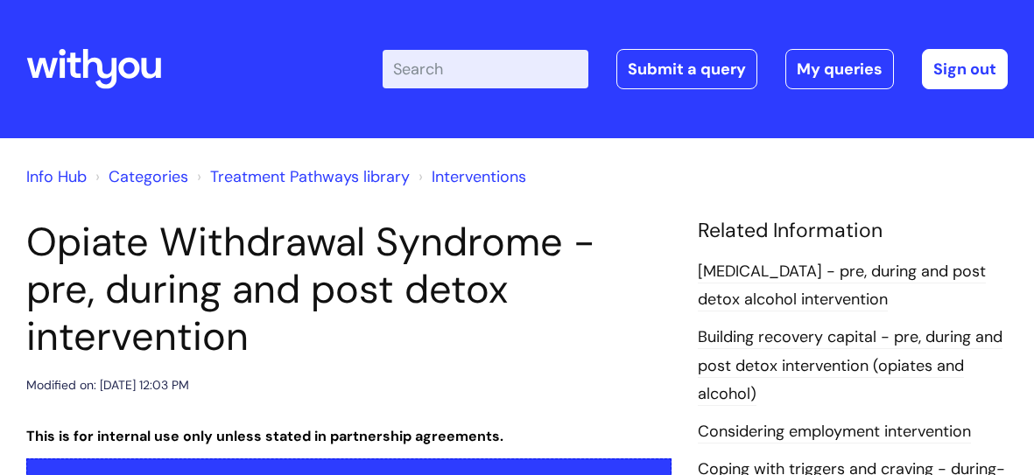
drag, startPoint x: 290, startPoint y: 342, endPoint x: 263, endPoint y: 398, distance: 62.2
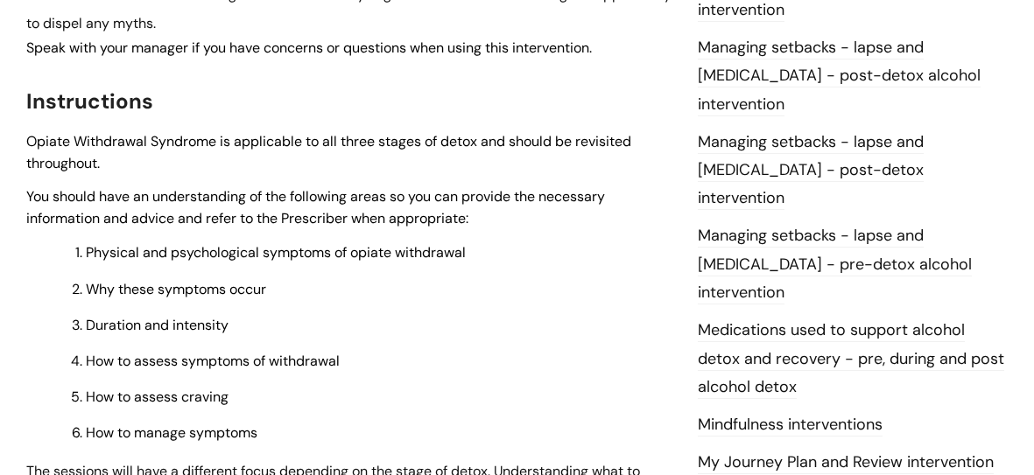
scroll to position [1832, 0]
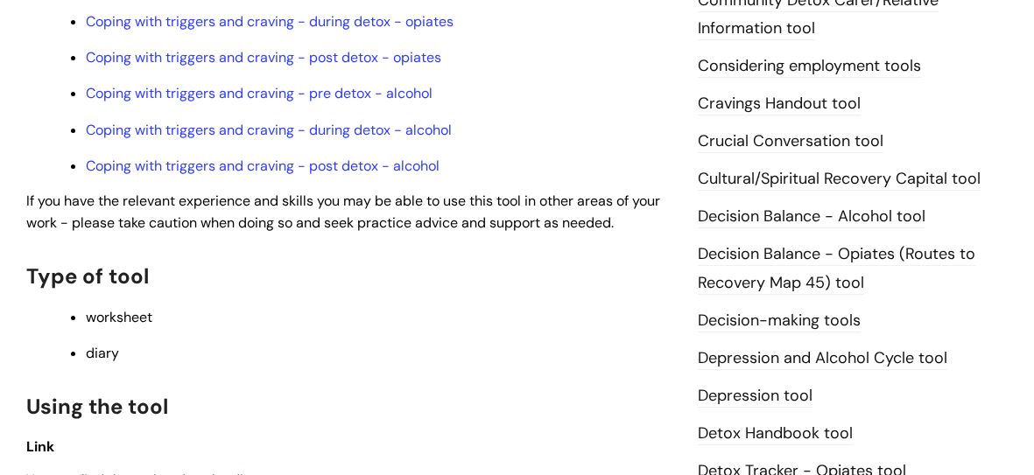
scroll to position [873, 0]
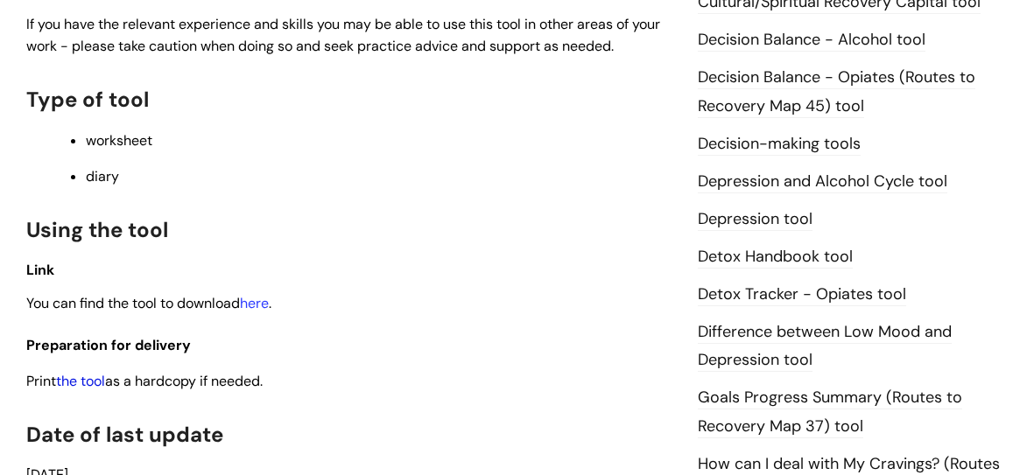
click at [93, 382] on link "the tool" at bounding box center [80, 381] width 49 height 18
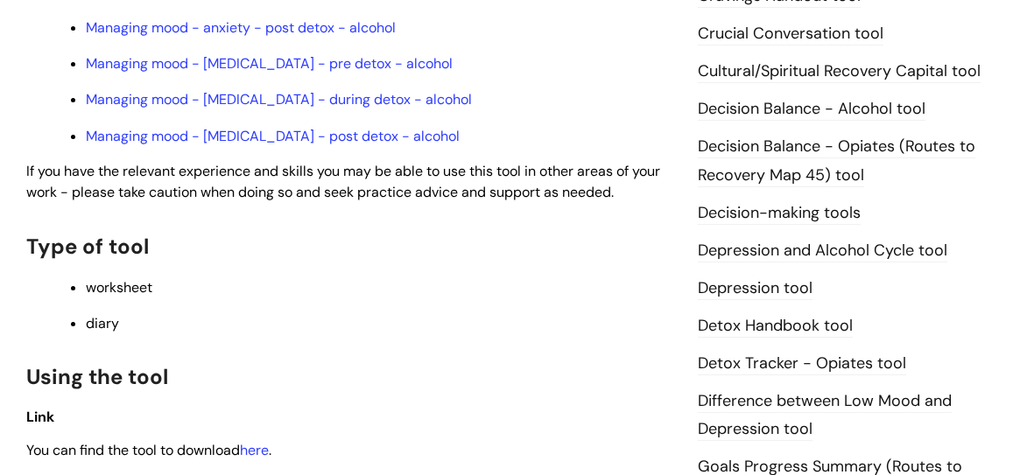
scroll to position [986, 0]
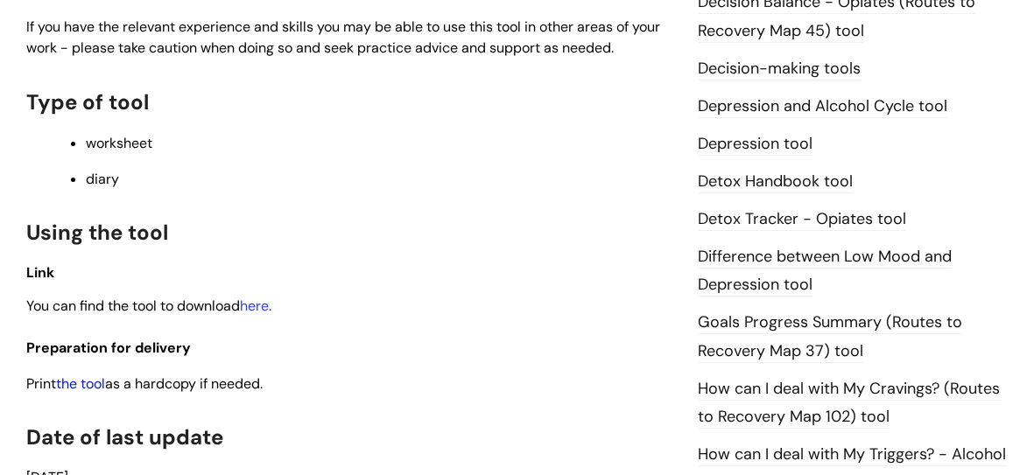
click at [86, 388] on link "the tool" at bounding box center [80, 384] width 49 height 18
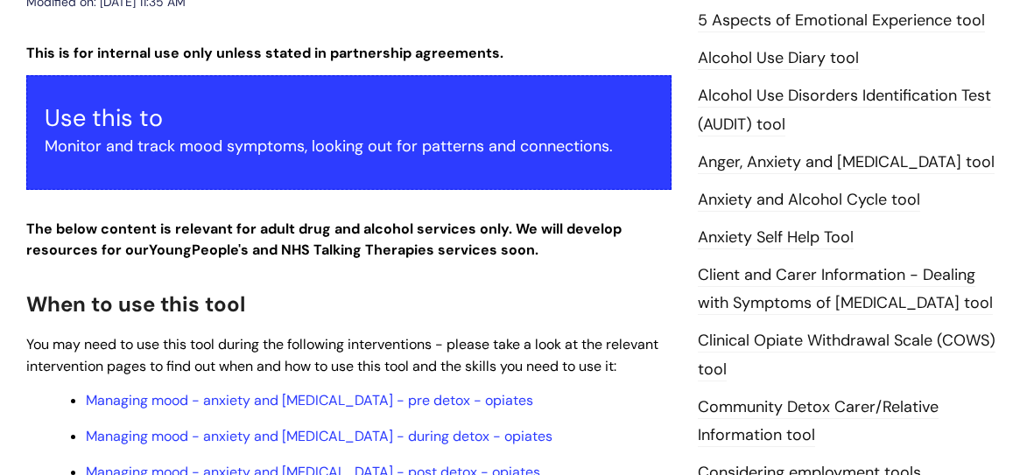
scroll to position [0, 0]
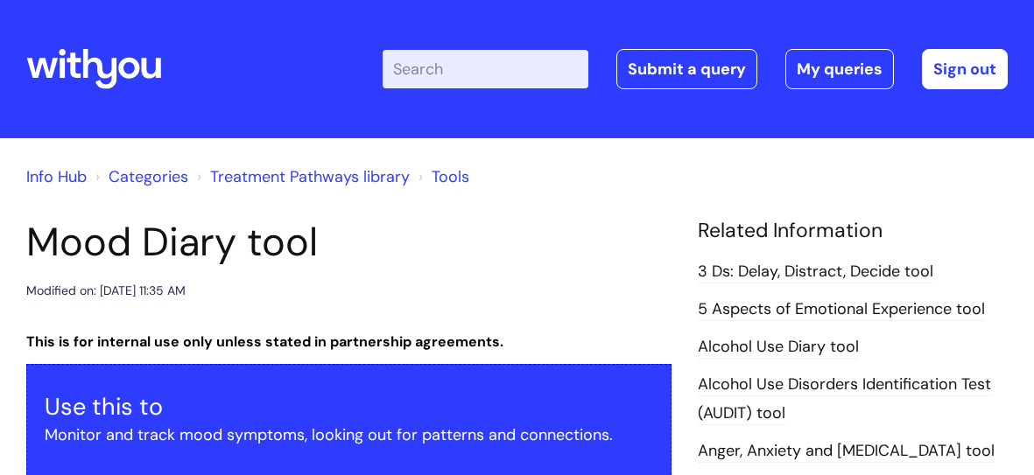
click at [539, 65] on input "Enter your search term here..." at bounding box center [485, 69] width 206 height 39
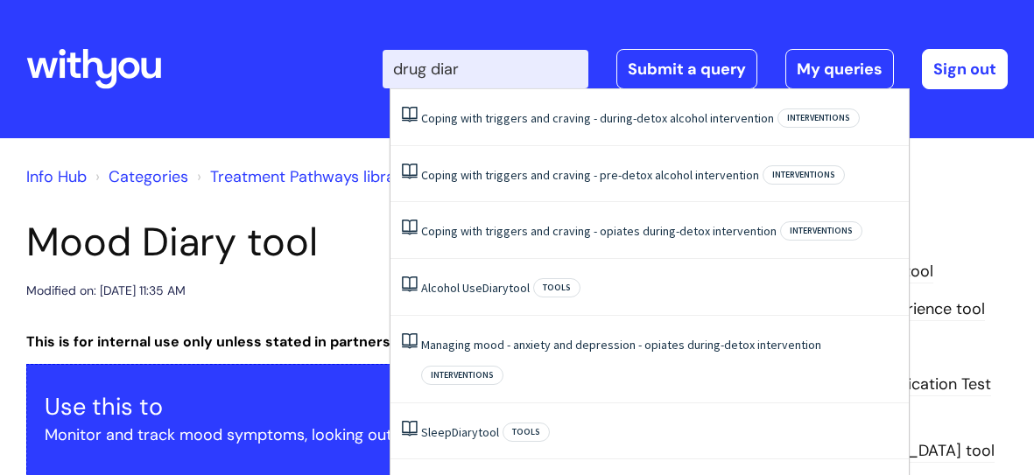
type input "drug diary"
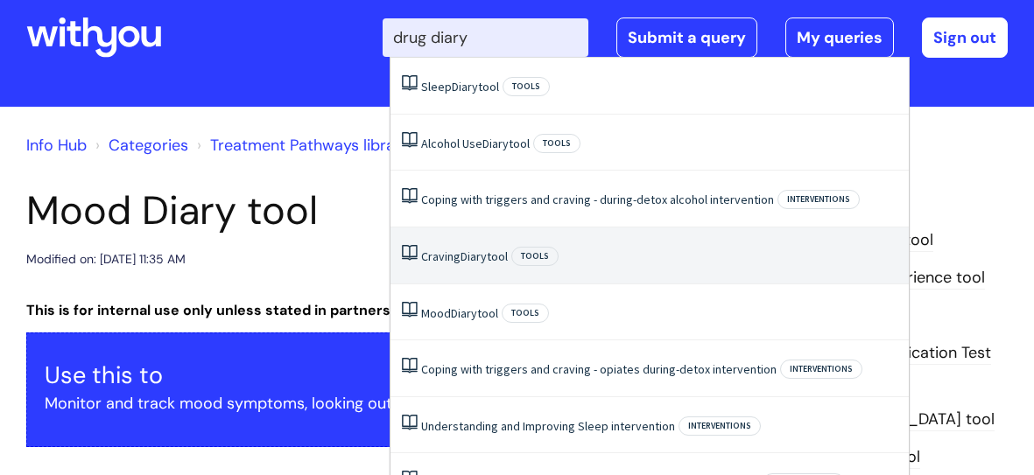
scroll to position [31, 0]
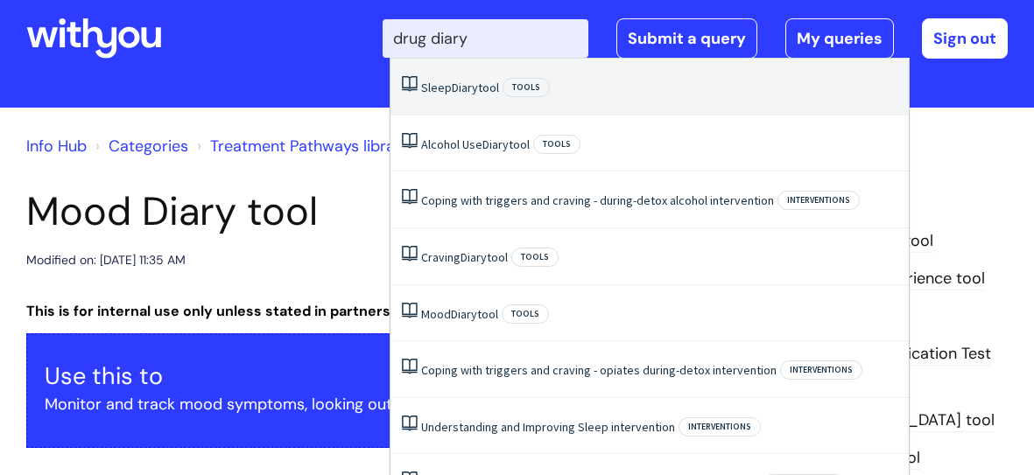
drag, startPoint x: 435, startPoint y: 40, endPoint x: 633, endPoint y: 77, distance: 201.2
click at [436, 40] on input "drug diary" at bounding box center [485, 38] width 206 height 39
